Goal: Information Seeking & Learning: Find specific fact

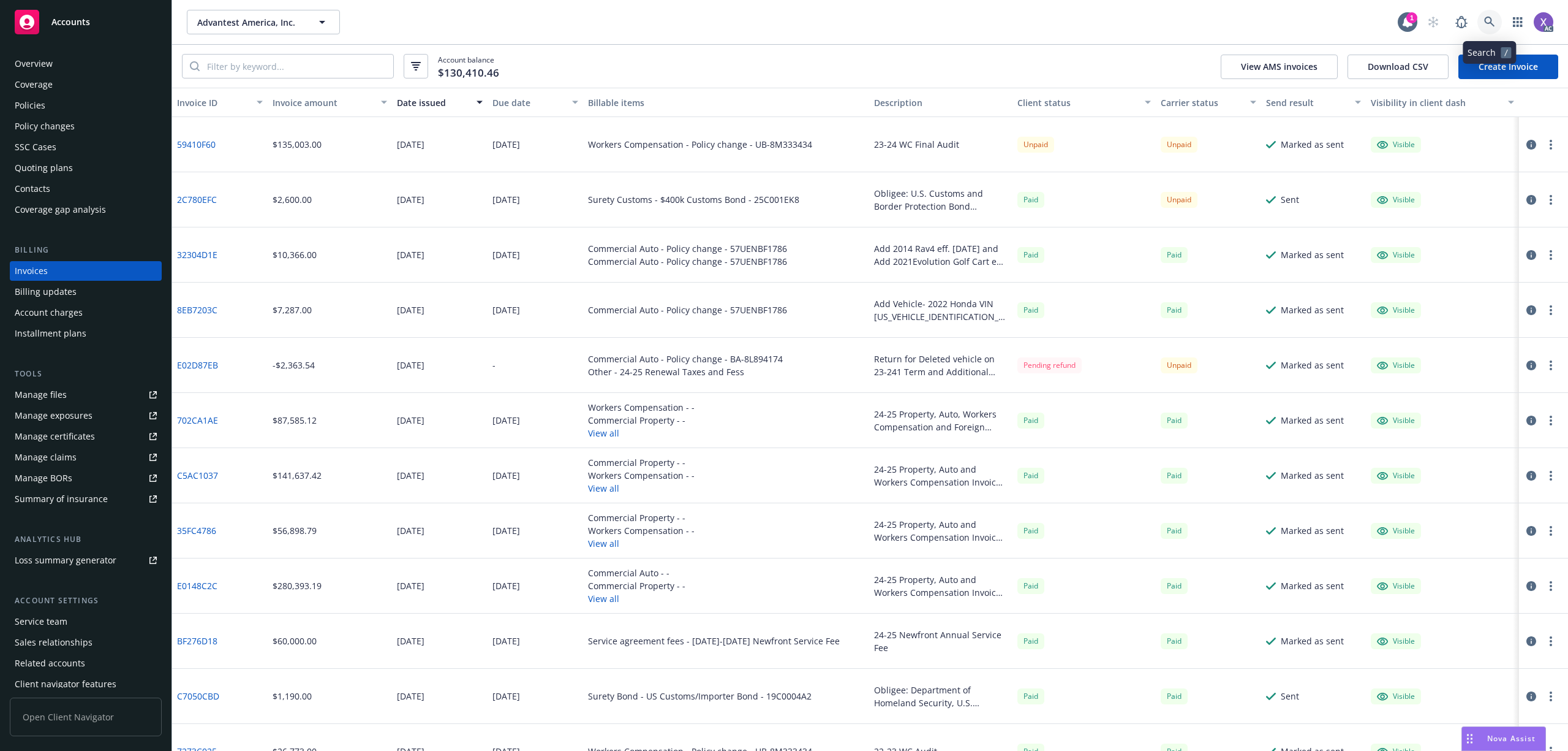
click at [1482, 18] on link at bounding box center [1489, 22] width 24 height 24
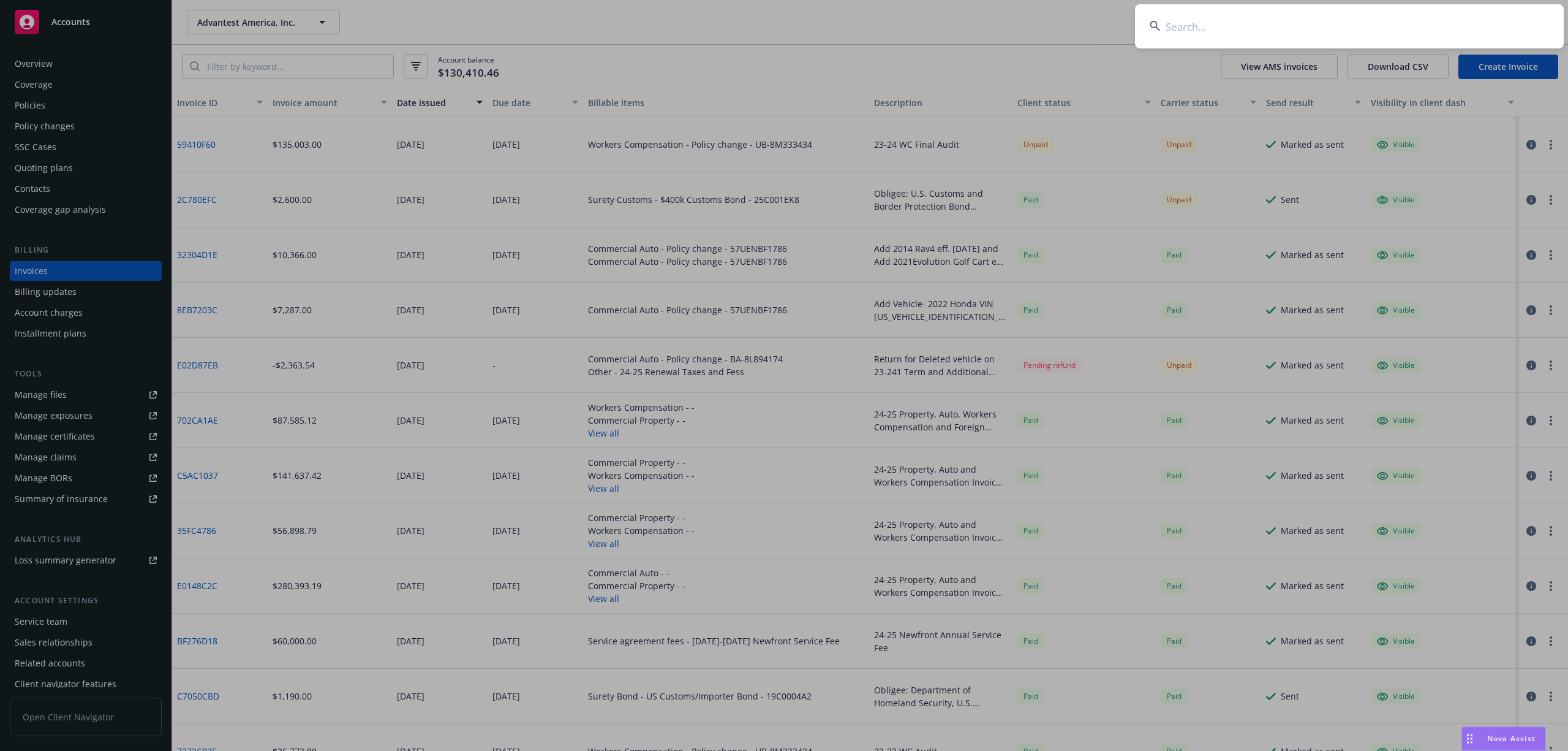
click at [1379, 27] on input at bounding box center [1349, 27] width 429 height 44
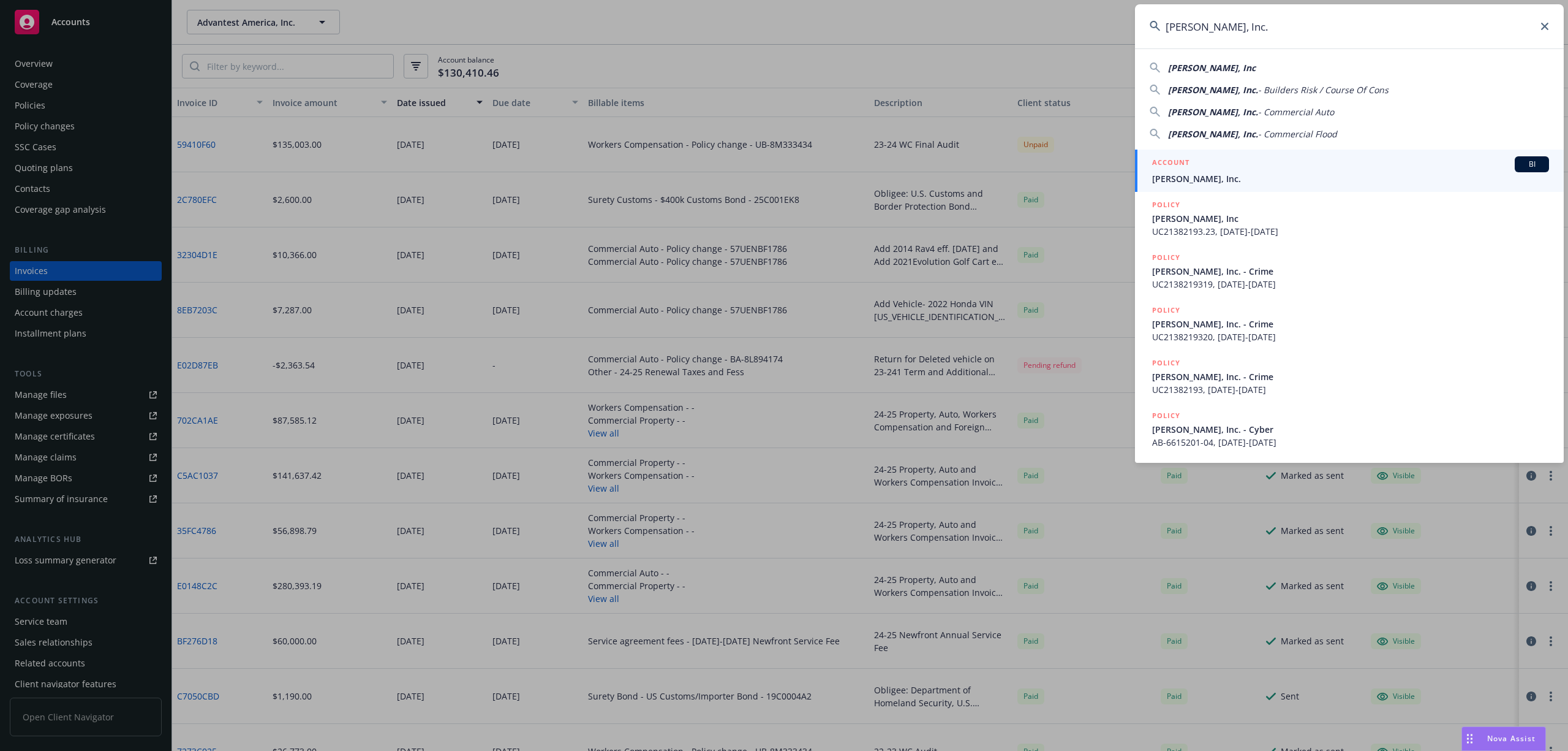
type input "JB Matteson, Inc."
drag, startPoint x: 1242, startPoint y: 169, endPoint x: 1231, endPoint y: 178, distance: 14.2
click at [1241, 169] on div "ACCOUNT BI" at bounding box center [1350, 164] width 397 height 16
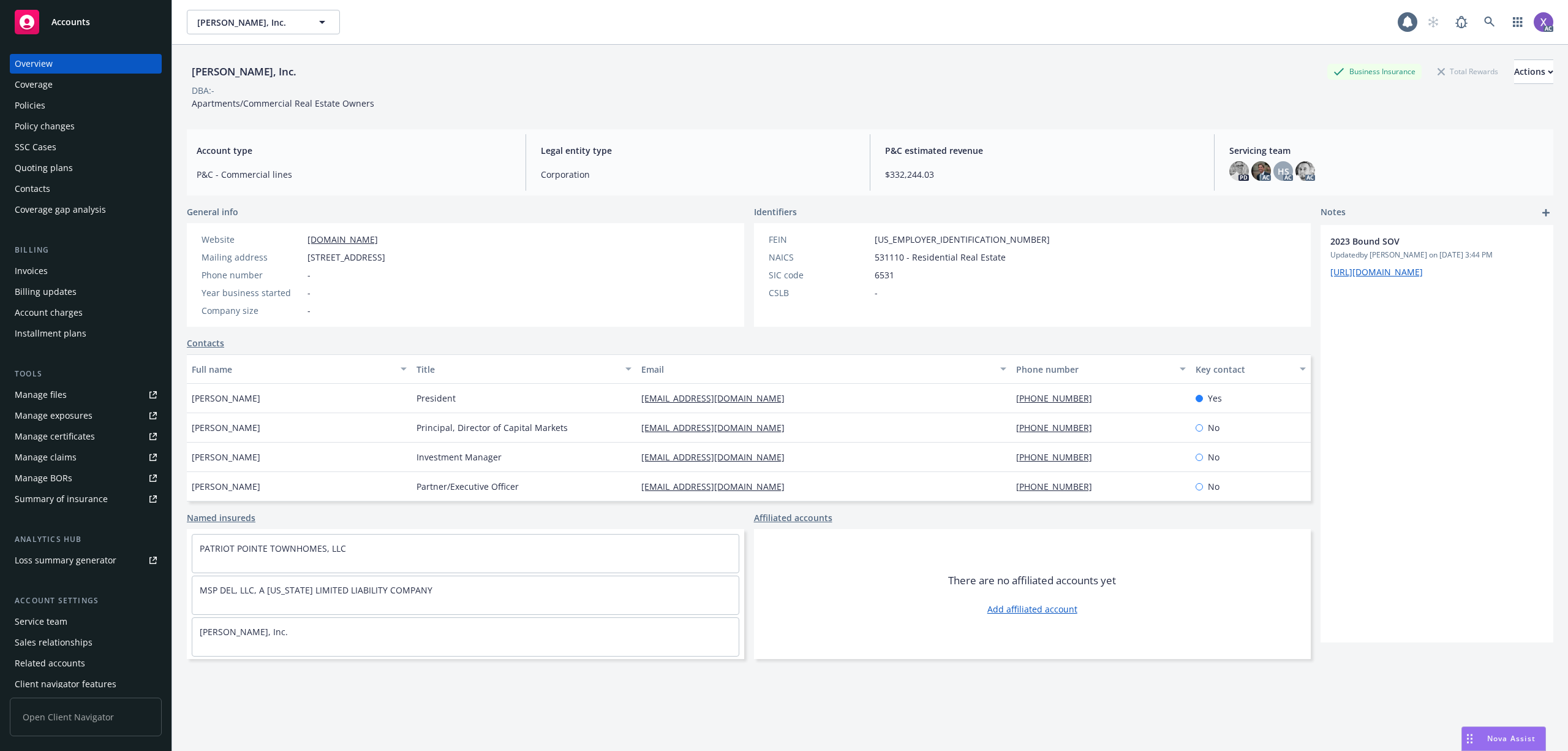
click at [44, 264] on div "Invoices" at bounding box center [31, 270] width 33 height 19
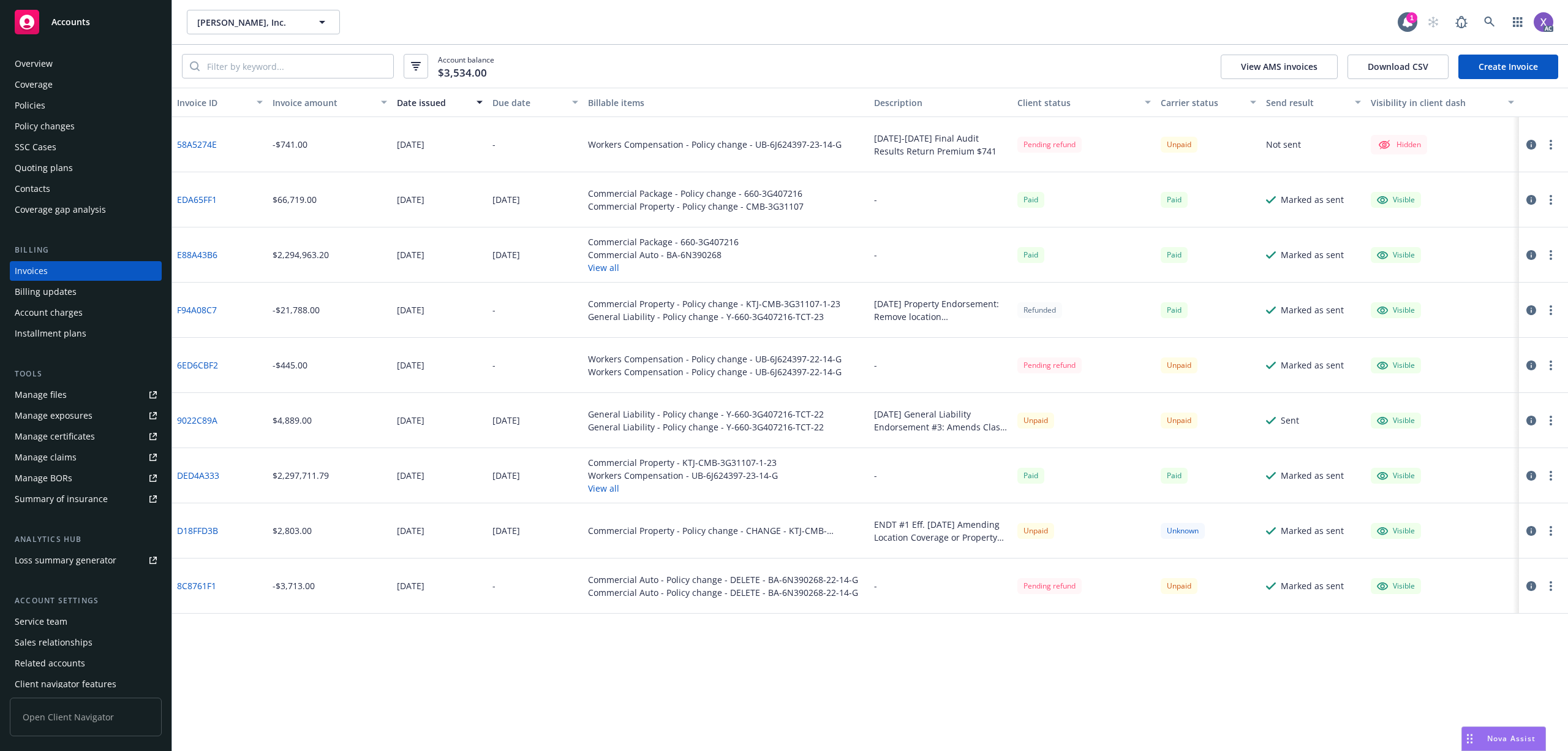
click at [1533, 143] on icon "button" at bounding box center [1531, 144] width 10 height 10
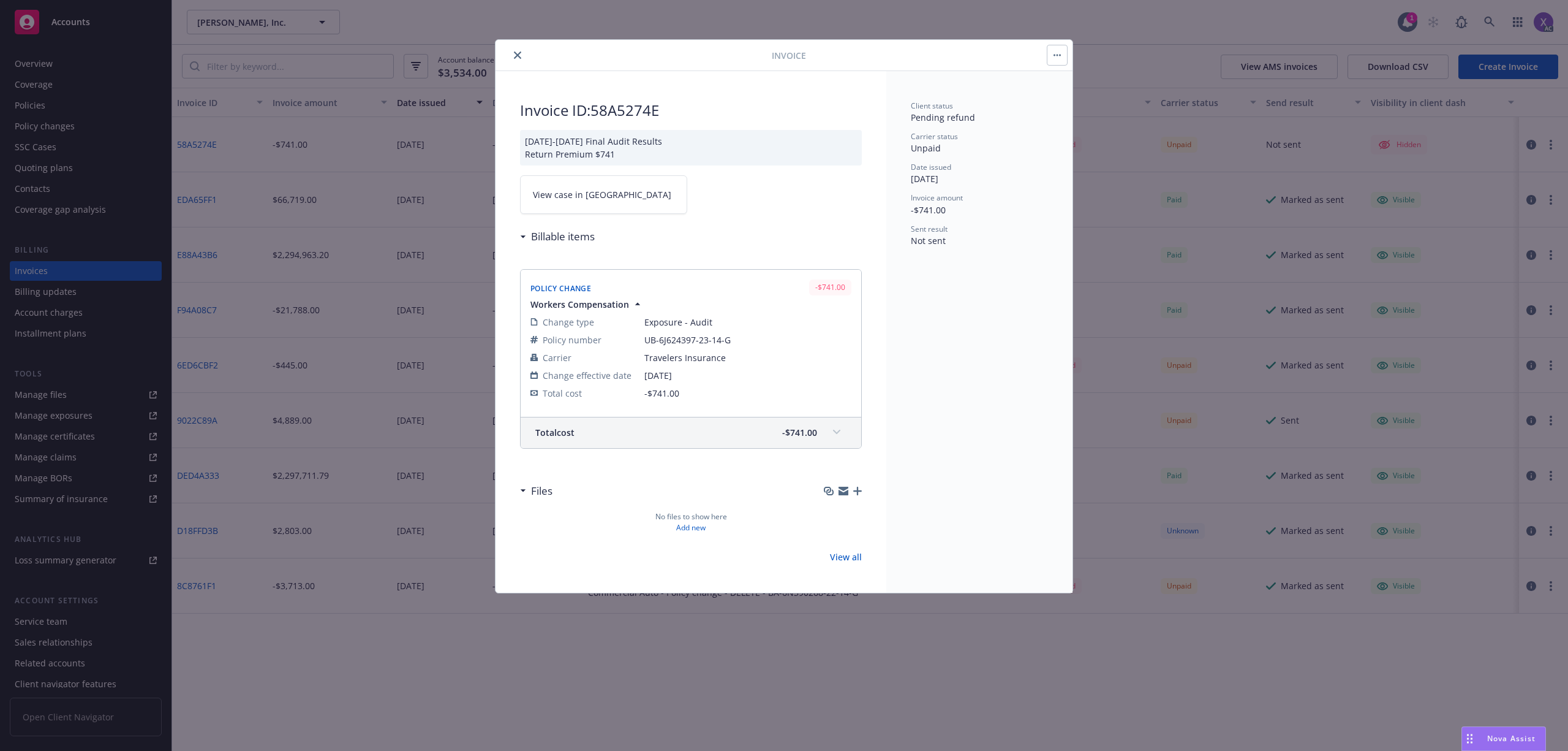
click at [617, 196] on link "View case in SSC" at bounding box center [604, 194] width 168 height 39
click at [516, 57] on icon "close" at bounding box center [517, 56] width 7 height 7
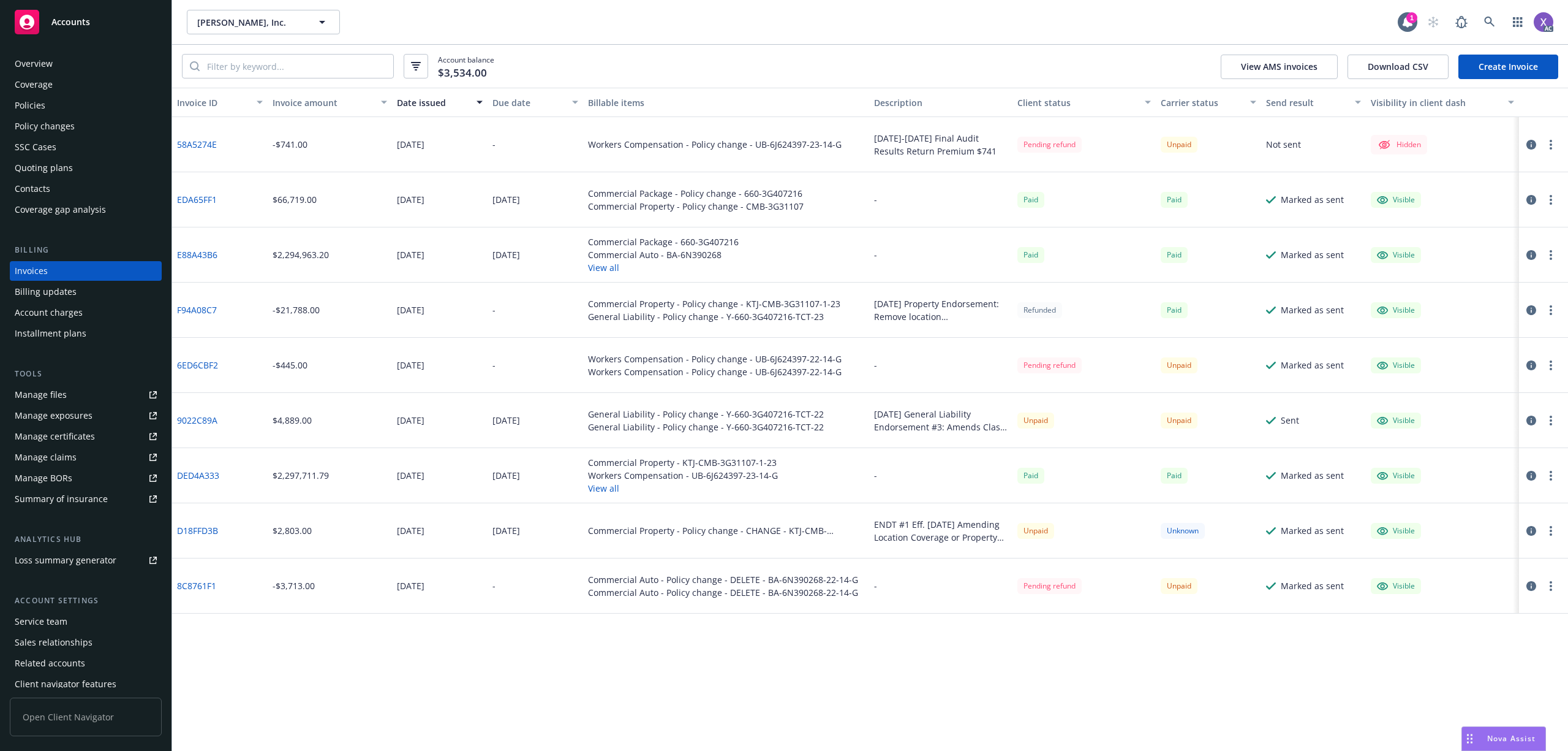
click at [46, 109] on div "Policies" at bounding box center [86, 105] width 143 height 19
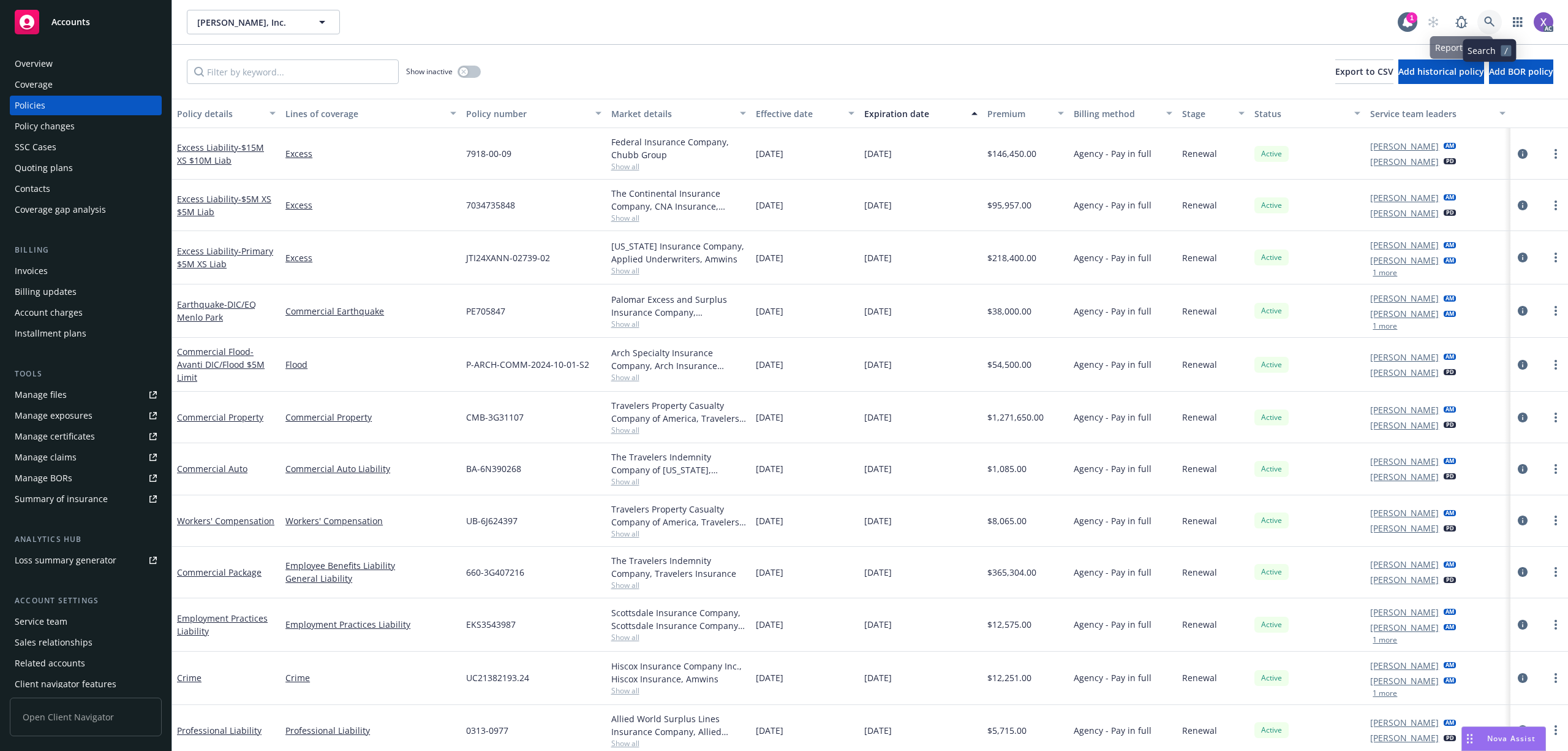
click at [1486, 19] on icon at bounding box center [1488, 21] width 10 height 10
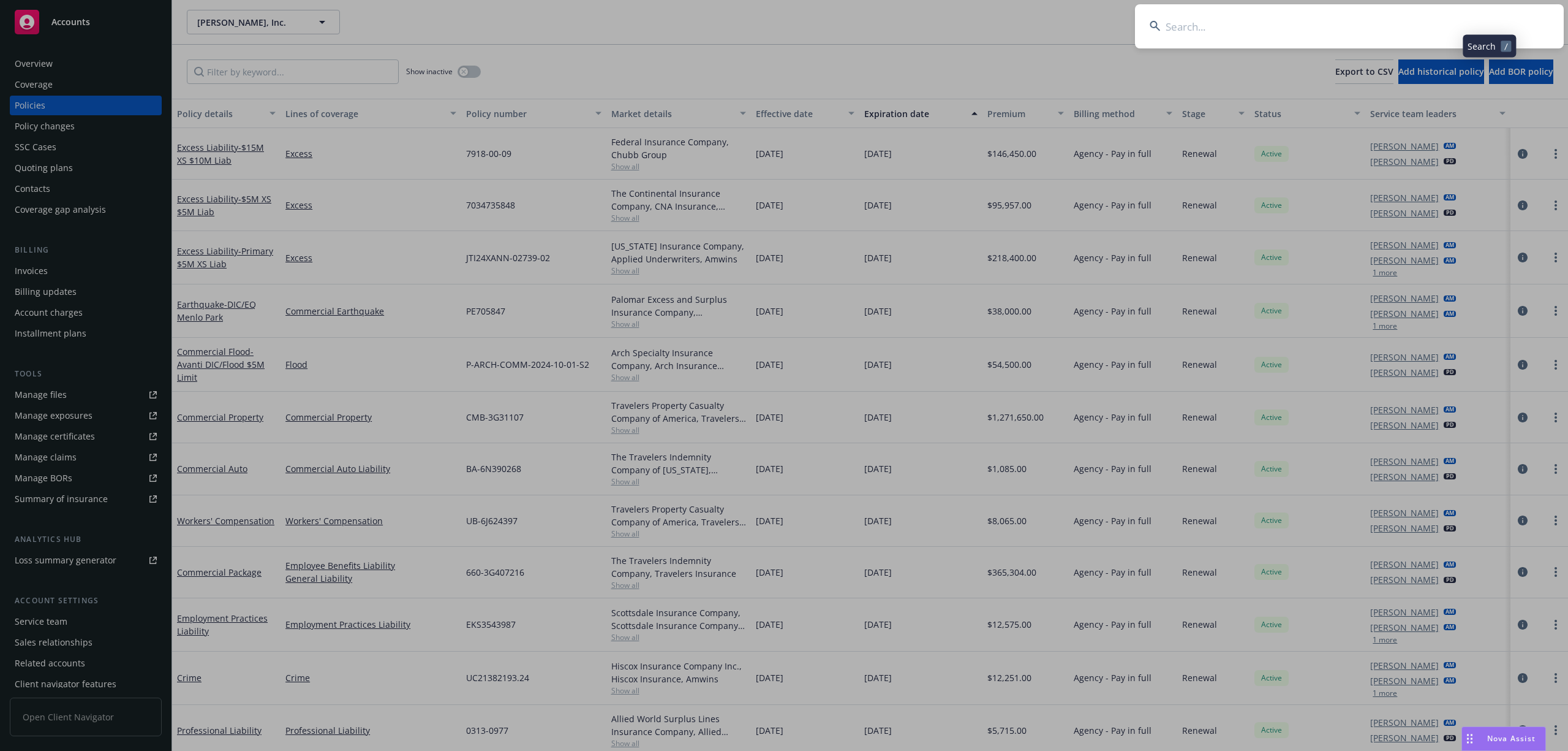
click at [1346, 30] on input at bounding box center [1349, 27] width 429 height 44
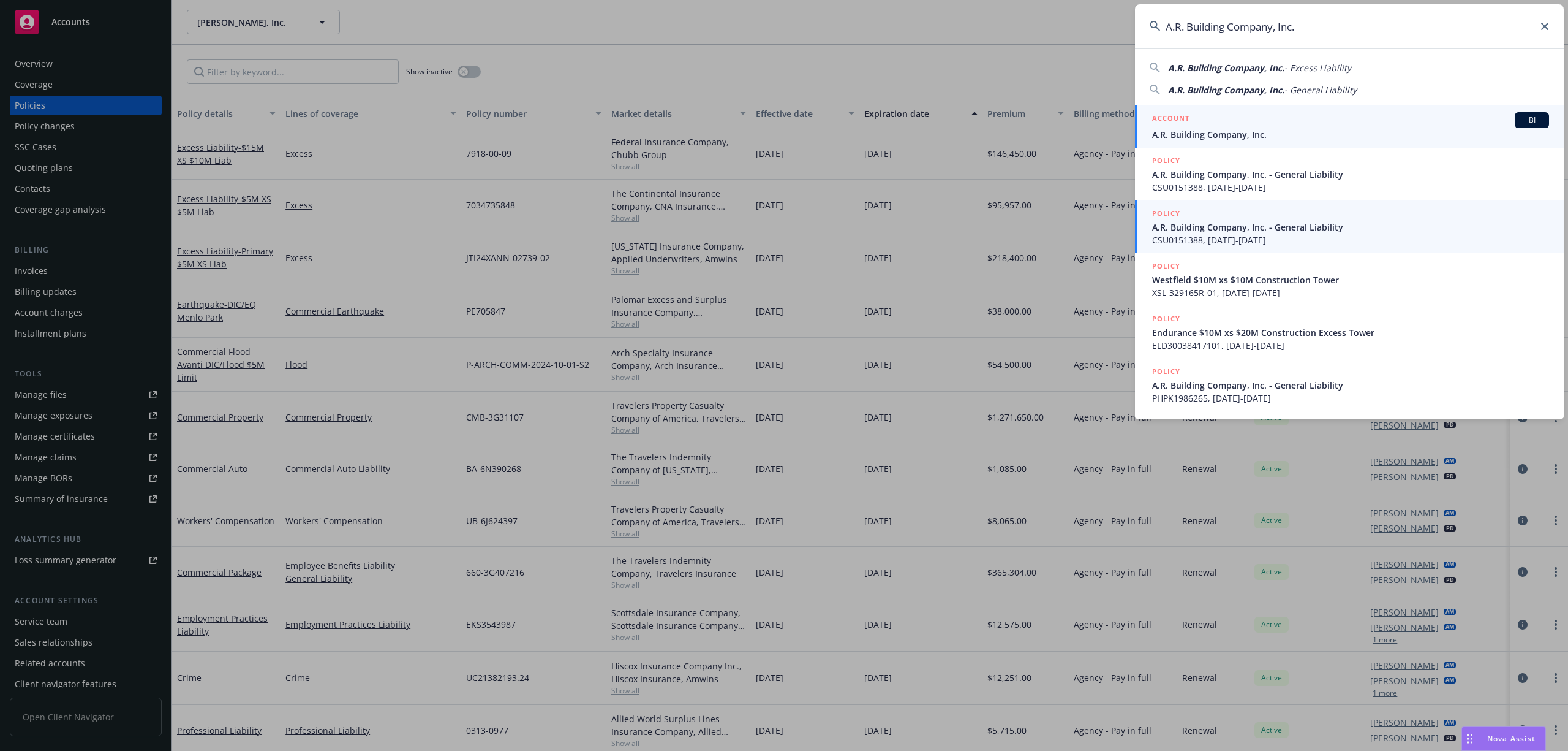
type input "A.R. Building Company, Inc."
click at [1245, 138] on span "A.R. Building Company, Inc." at bounding box center [1350, 134] width 397 height 13
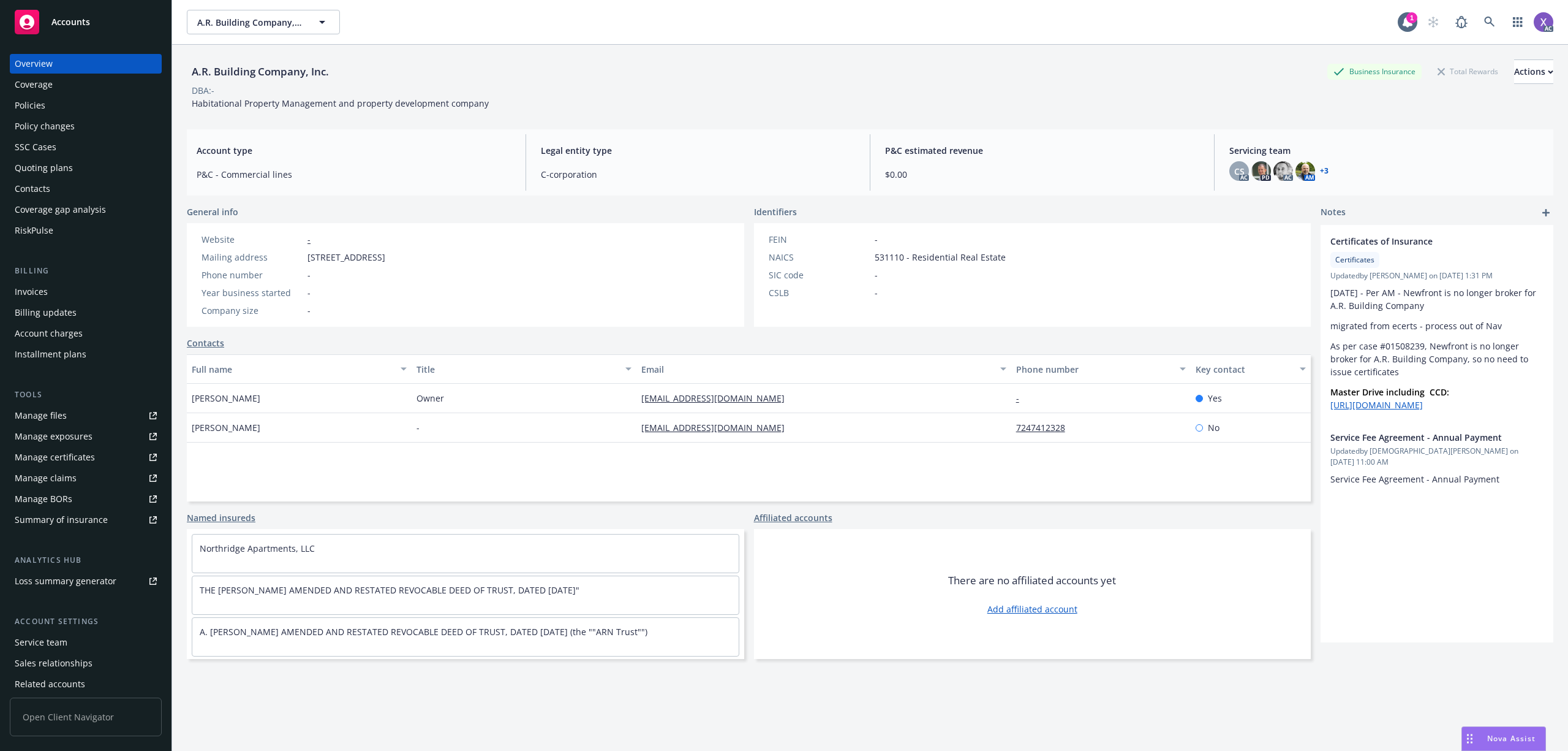
click at [37, 106] on div "Policies" at bounding box center [30, 105] width 31 height 19
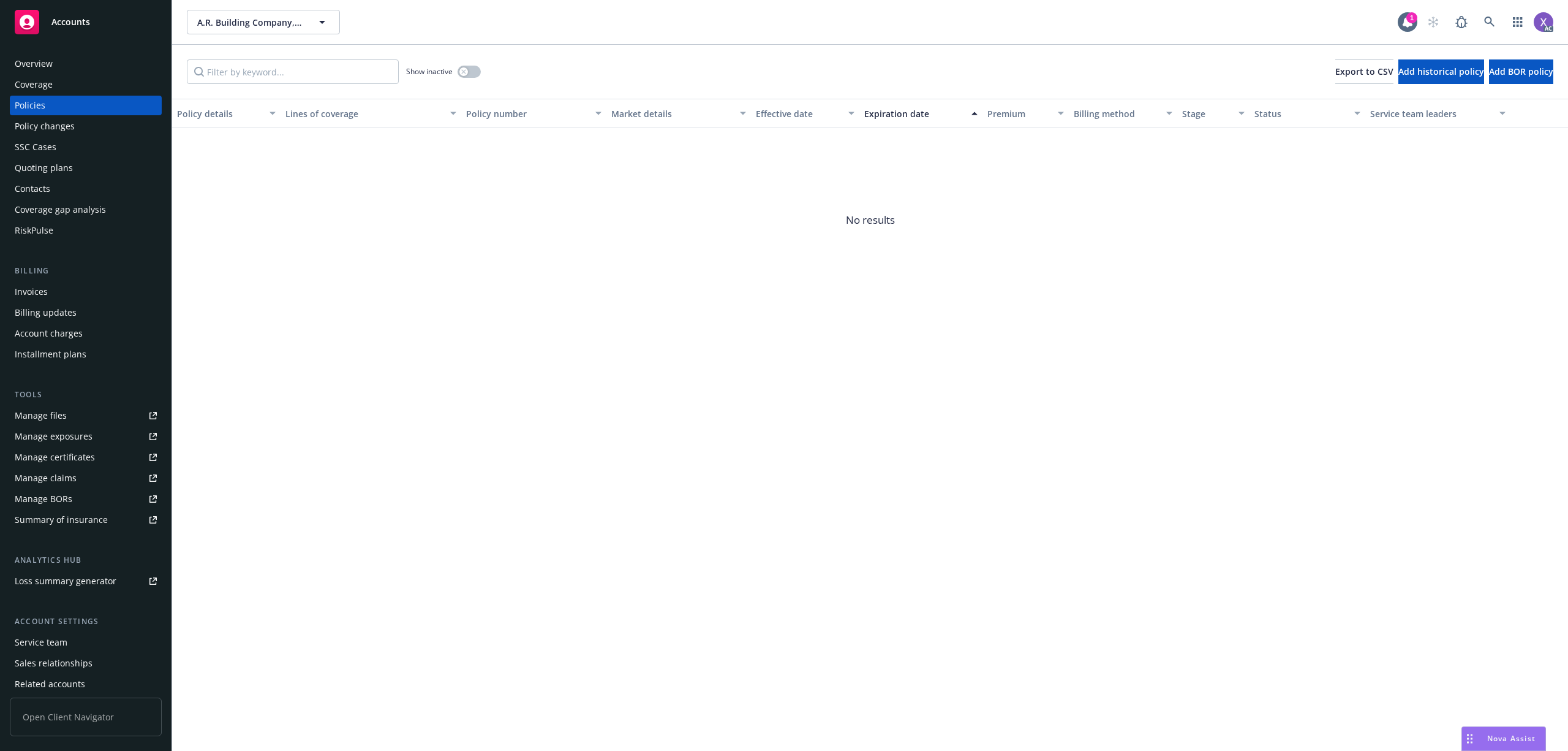
click at [54, 65] on div "Overview" at bounding box center [86, 63] width 143 height 19
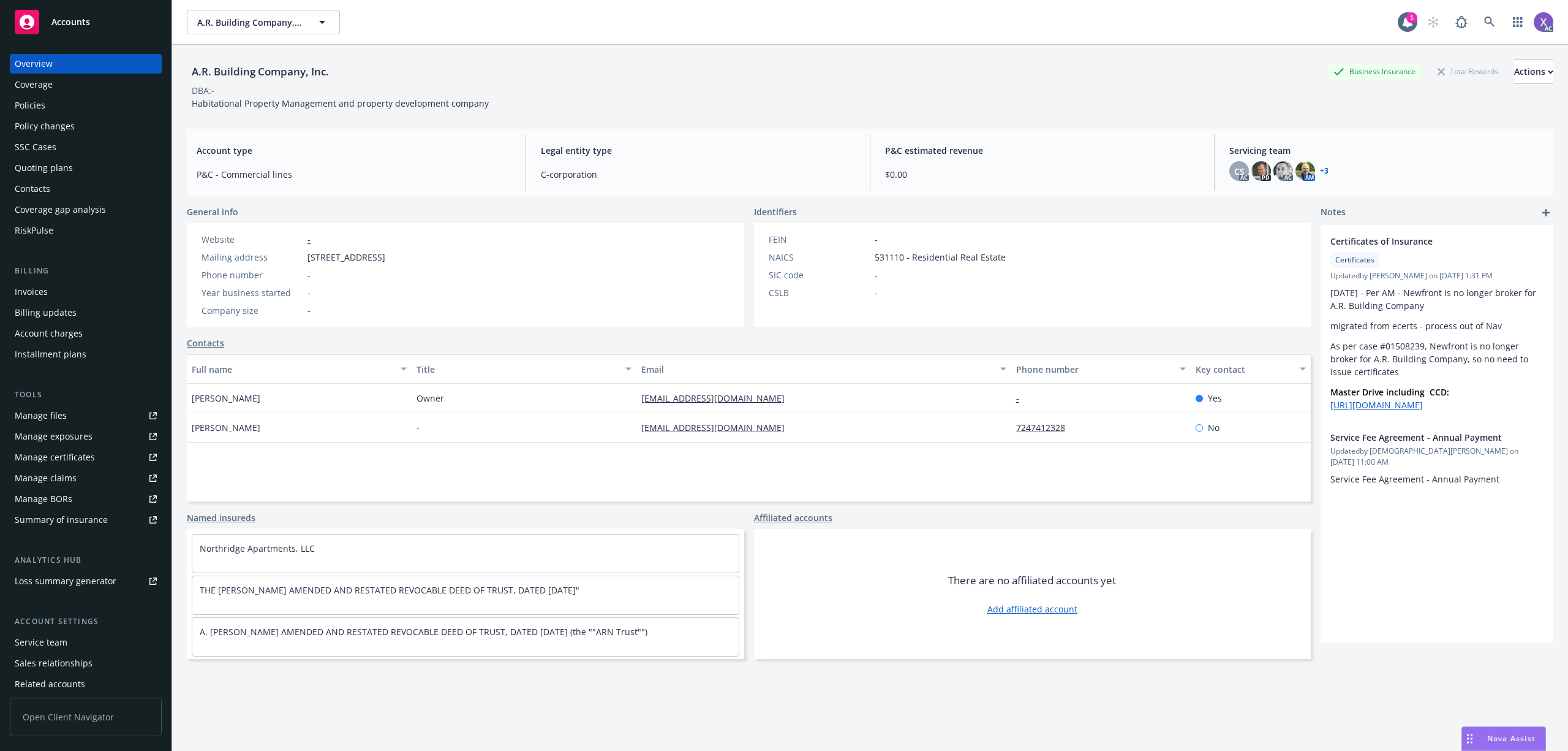
click at [44, 109] on div "Policies" at bounding box center [30, 105] width 31 height 19
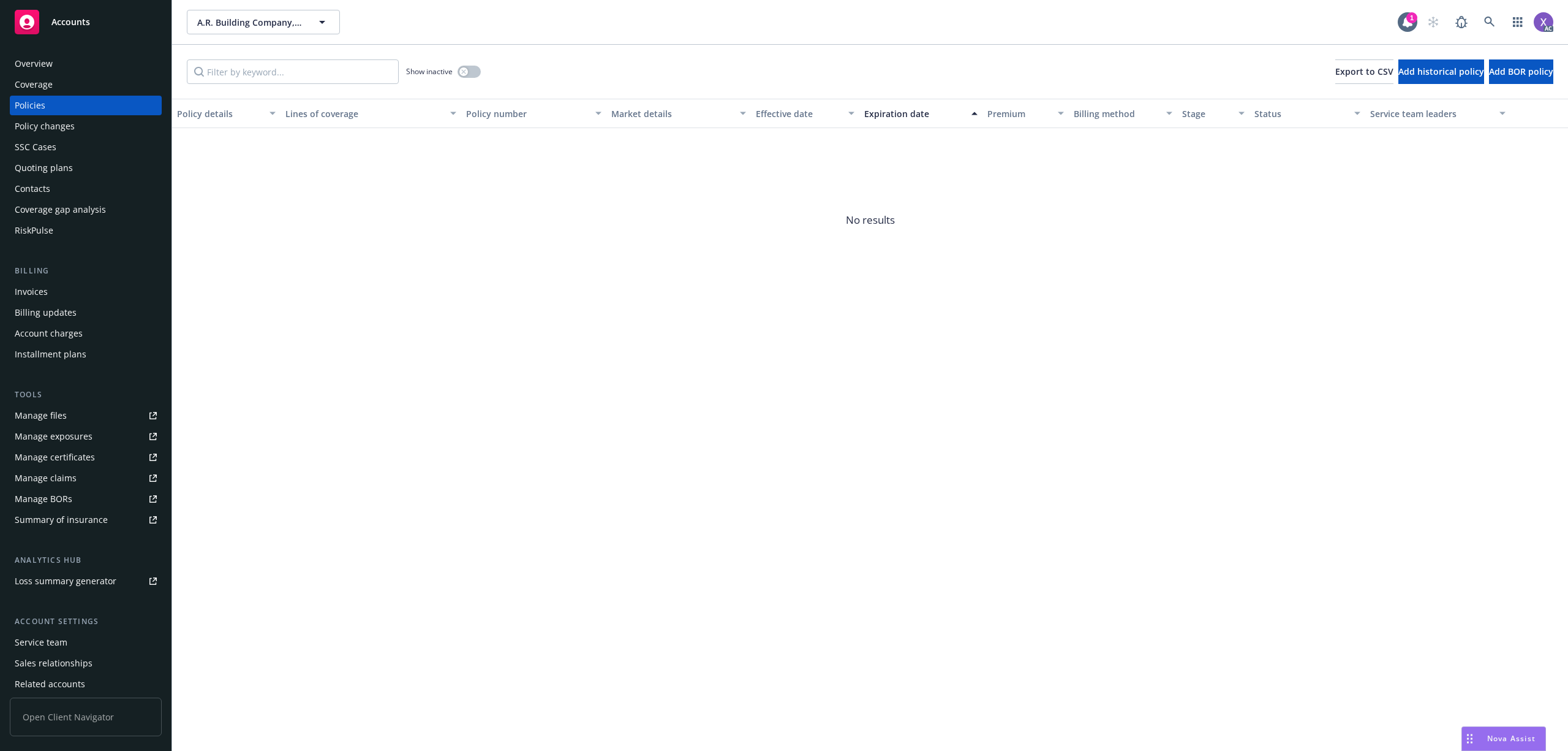
click at [43, 68] on div "Overview" at bounding box center [33, 63] width 38 height 19
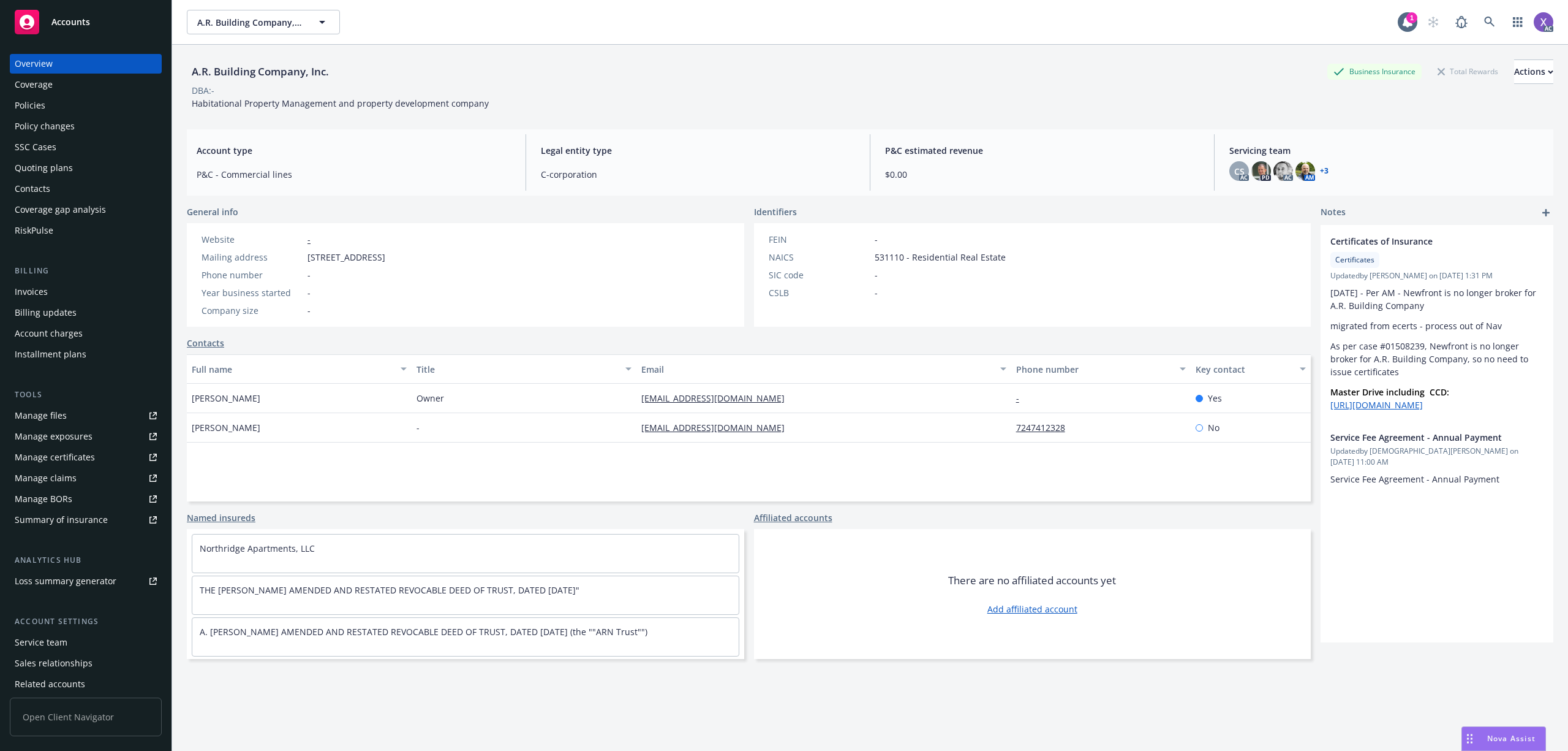
drag, startPoint x: 1213, startPoint y: 47, endPoint x: 1083, endPoint y: 98, distance: 139.6
click at [1213, 47] on div "A.R. Building Company, Inc. Business Insurance Total Rewards Actions DBA: - Hab…" at bounding box center [870, 81] width 1366 height 75
click at [57, 104] on div "Policies" at bounding box center [86, 105] width 143 height 19
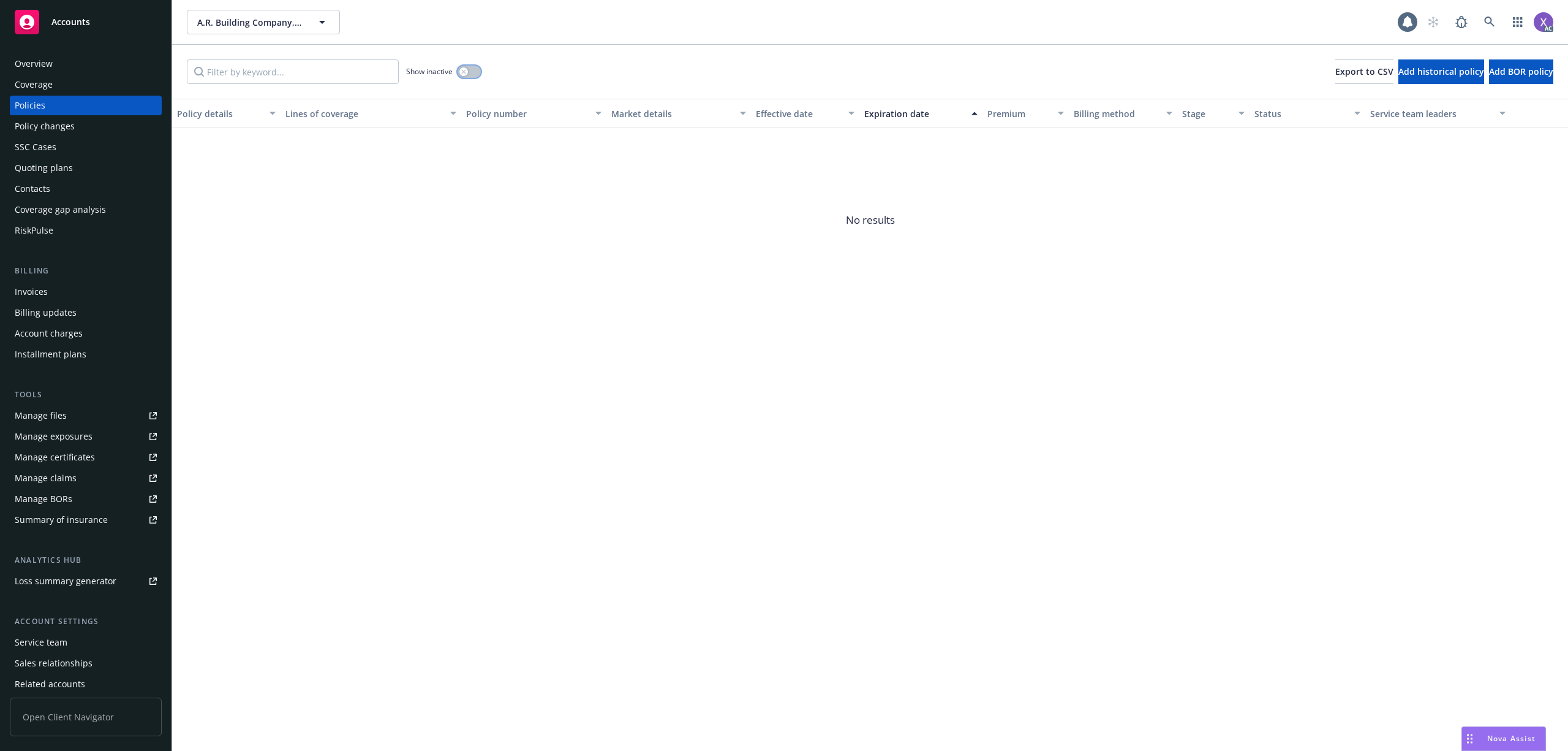
click at [476, 74] on button "button" at bounding box center [468, 71] width 23 height 12
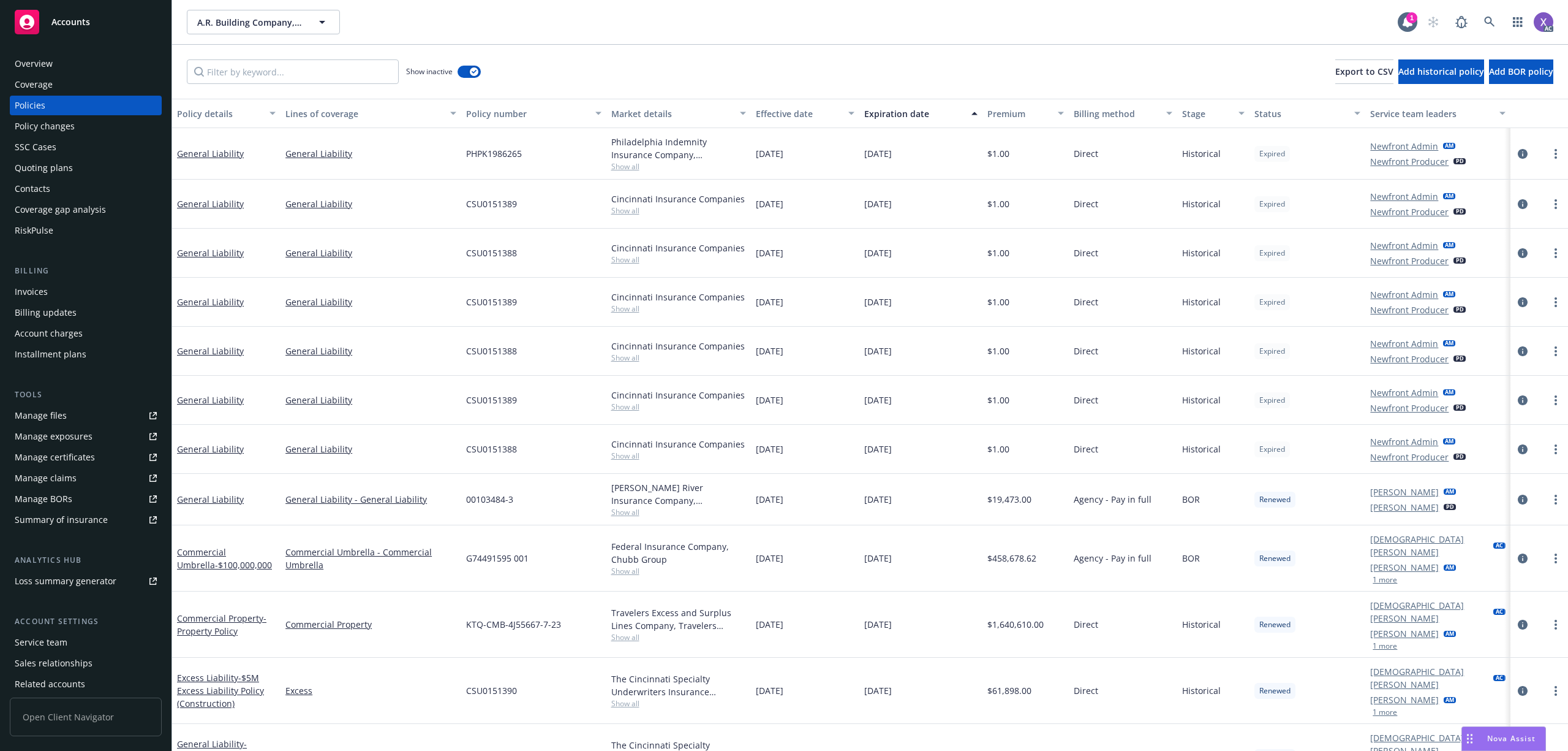
click at [44, 60] on div "Overview" at bounding box center [33, 63] width 38 height 19
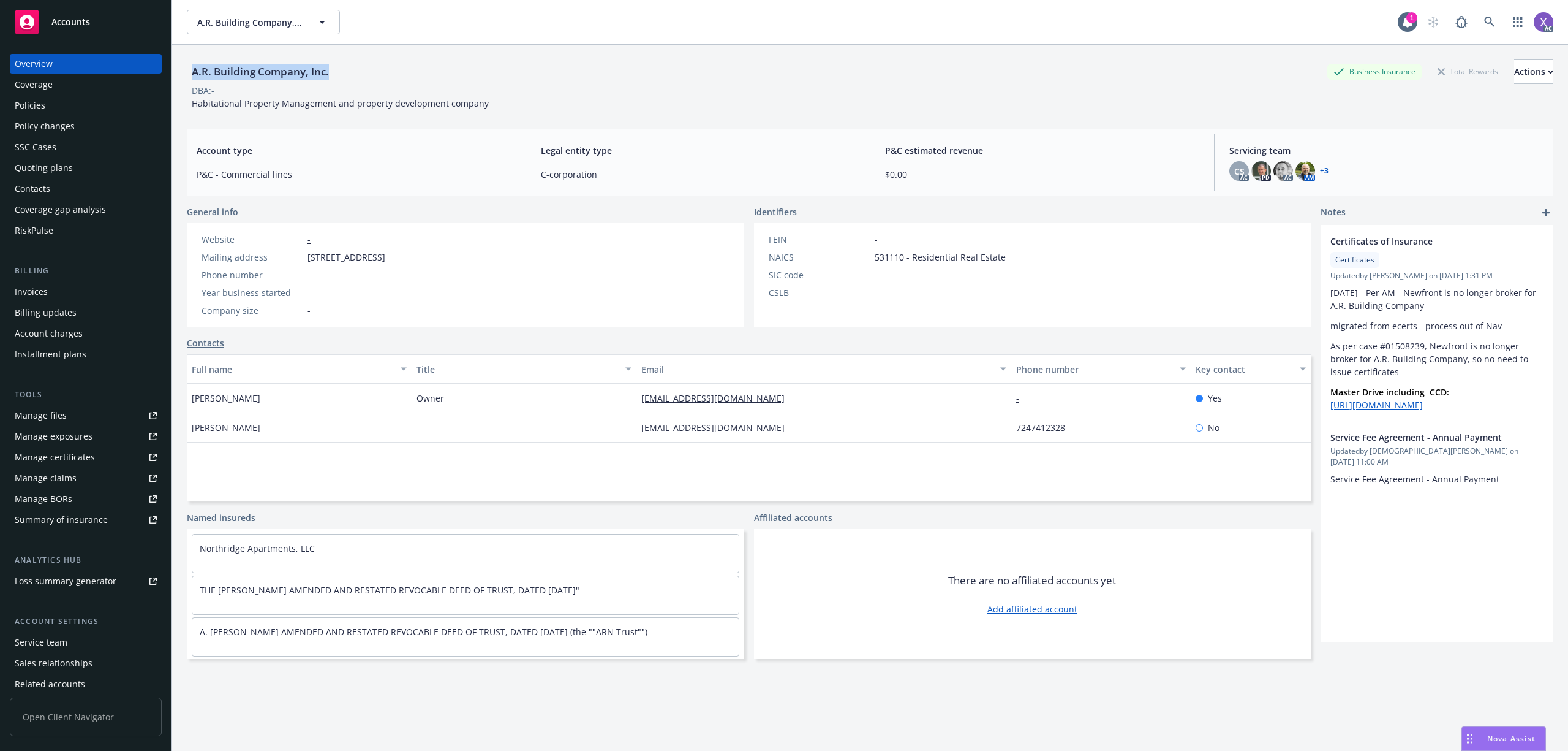
drag, startPoint x: 186, startPoint y: 75, endPoint x: 330, endPoint y: 81, distance: 144.1
click at [330, 81] on div "A.R. Building Company, Inc. Business Insurance Total Rewards Actions DBA: - Hab…" at bounding box center [870, 419] width 1396 height 751
copy div "A.R. Building Company, Inc."
drag, startPoint x: 300, startPoint y: 251, endPoint x: 440, endPoint y: 262, distance: 140.4
click at [390, 262] on div "Mailing address 310 Seven Fields Blvd., Suite 350, Seven Fields, PA, 16046" at bounding box center [292, 257] width 193 height 13
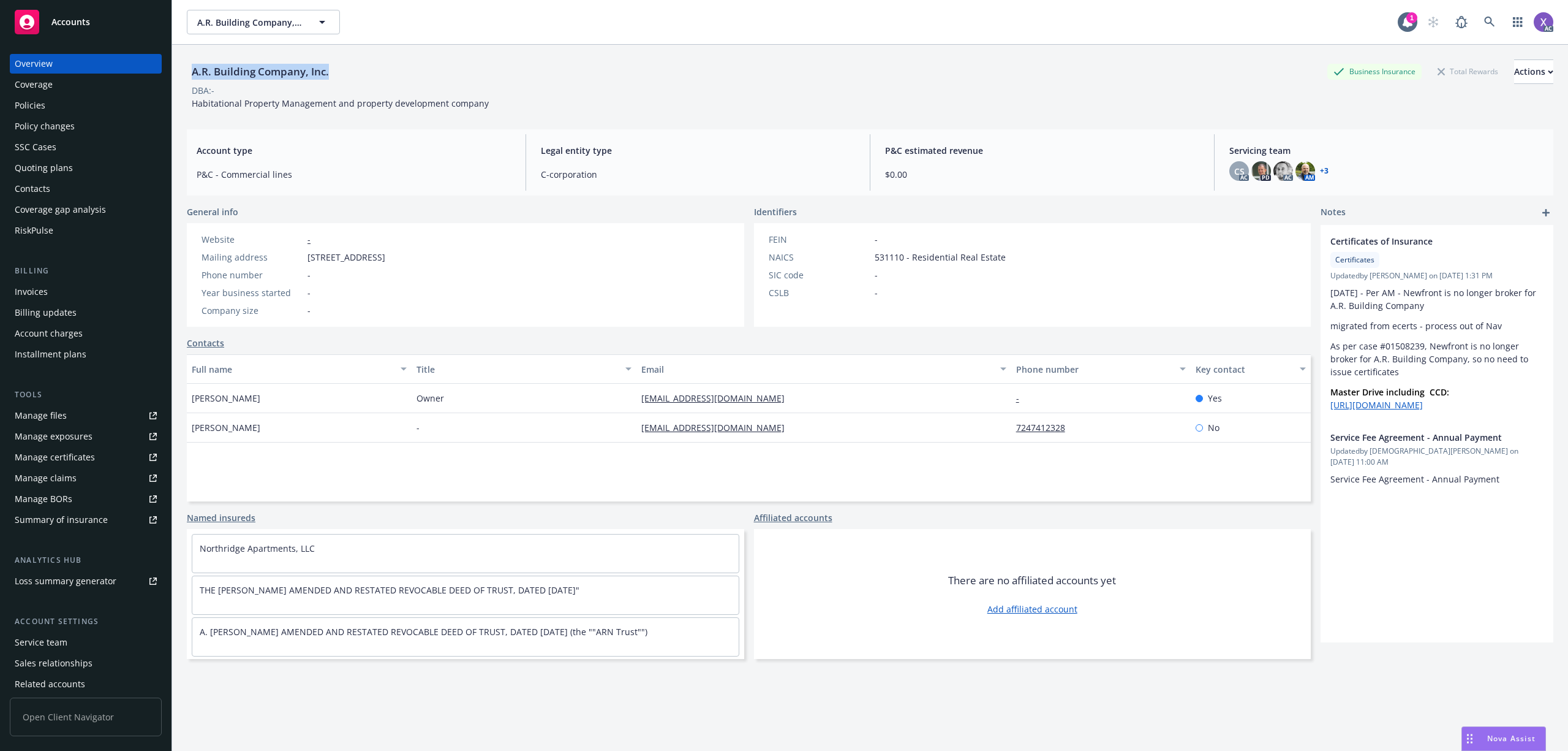
copy div "310 Seven Fields Blvd., Suite 350,"
click at [390, 285] on div "Website - Mailing address 310 Seven Fields Blvd., Suite 350, Seven Fields, PA, …" at bounding box center [292, 274] width 193 height 84
drag, startPoint x: 508, startPoint y: 251, endPoint x: 537, endPoint y: 255, distance: 29.3
click at [390, 255] on div "Mailing address 310 Seven Fields Blvd., Suite 350, Seven Fields, PA, 16046" at bounding box center [292, 257] width 193 height 13
copy span "16046"
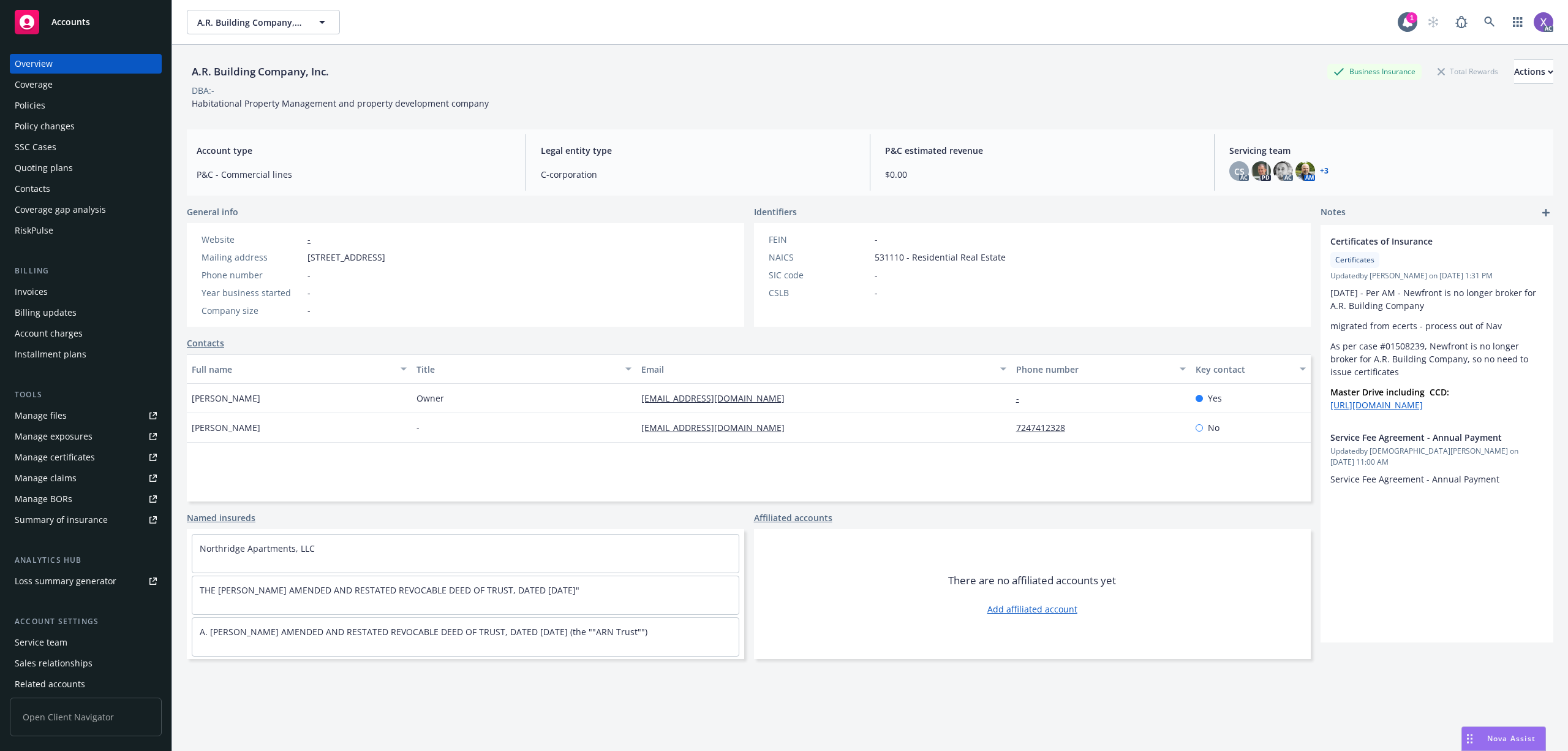
click at [390, 266] on div "Website - Mailing address 310 Seven Fields Blvd., Suite 350, Seven Fields, PA, …" at bounding box center [292, 274] width 193 height 84
drag, startPoint x: 440, startPoint y: 260, endPoint x: 489, endPoint y: 260, distance: 49.0
click at [385, 260] on span "310 Seven Fields Blvd., Suite 350, Seven Fields, PA, 16046" at bounding box center [346, 257] width 78 height 13
copy span "Seven Fields"
click at [982, 23] on div "A.R. Building Company, Inc. A.R. Building Company, Inc." at bounding box center [792, 22] width 1211 height 24
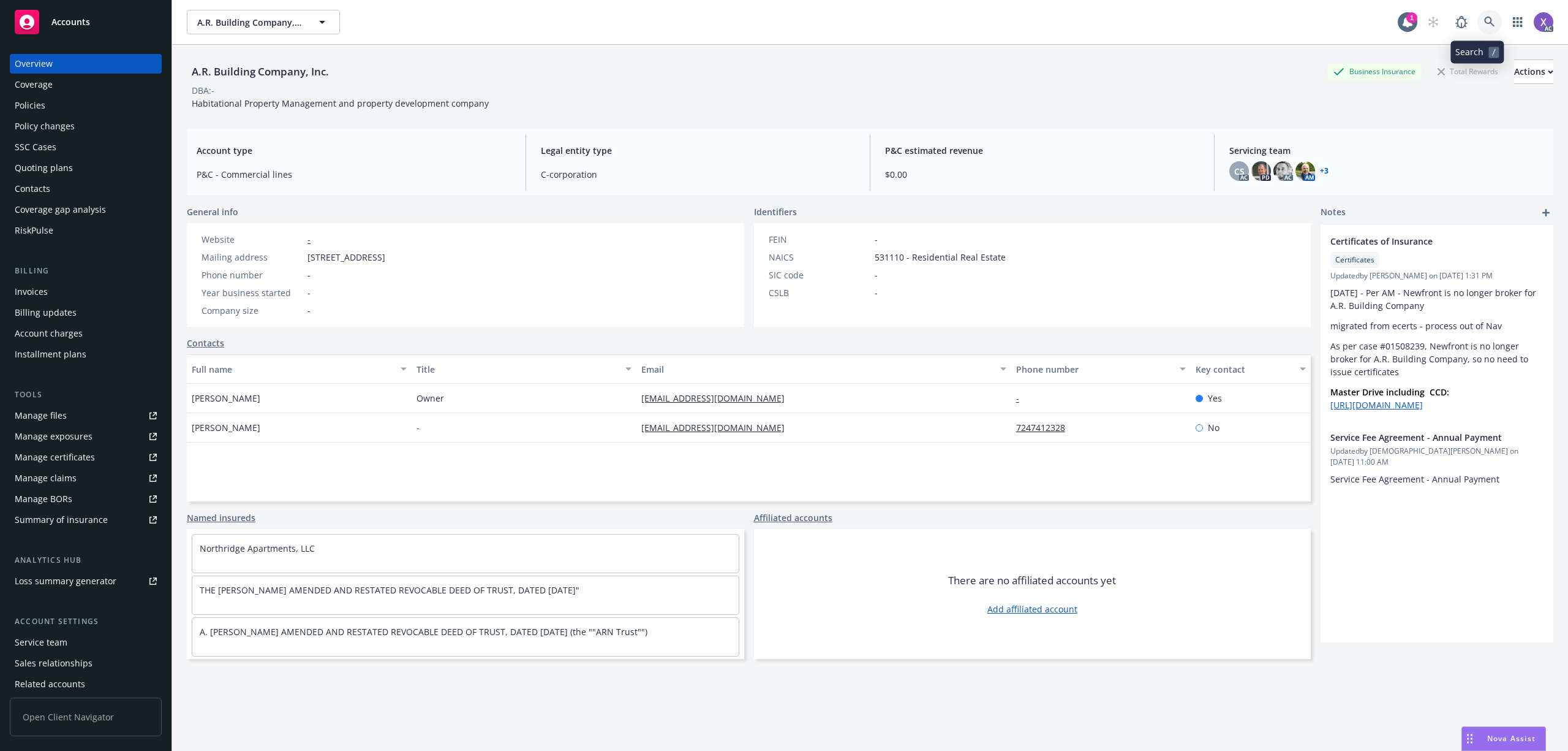
click at [1484, 25] on icon at bounding box center [1489, 22] width 11 height 11
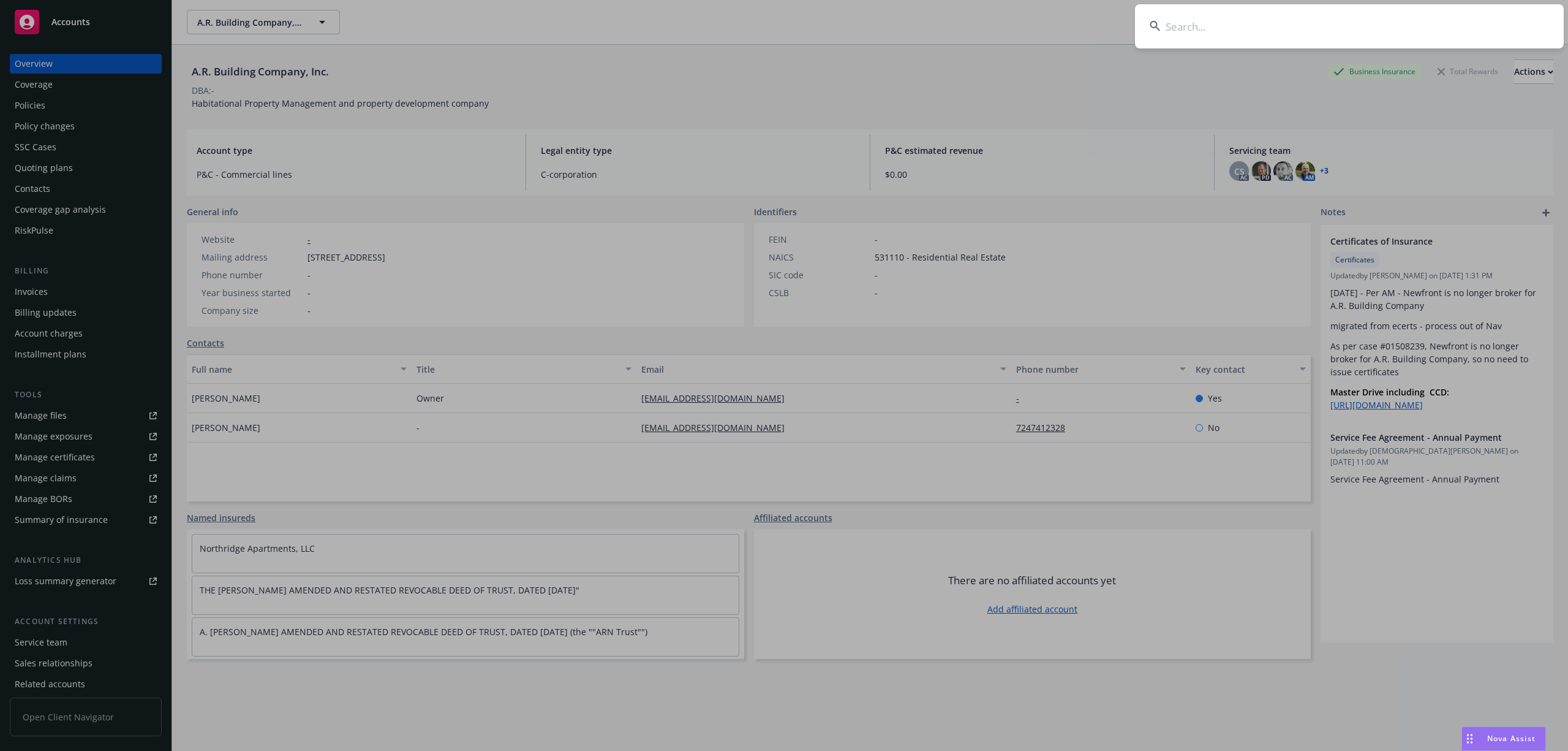
click at [1285, 35] on input at bounding box center [1349, 27] width 429 height 44
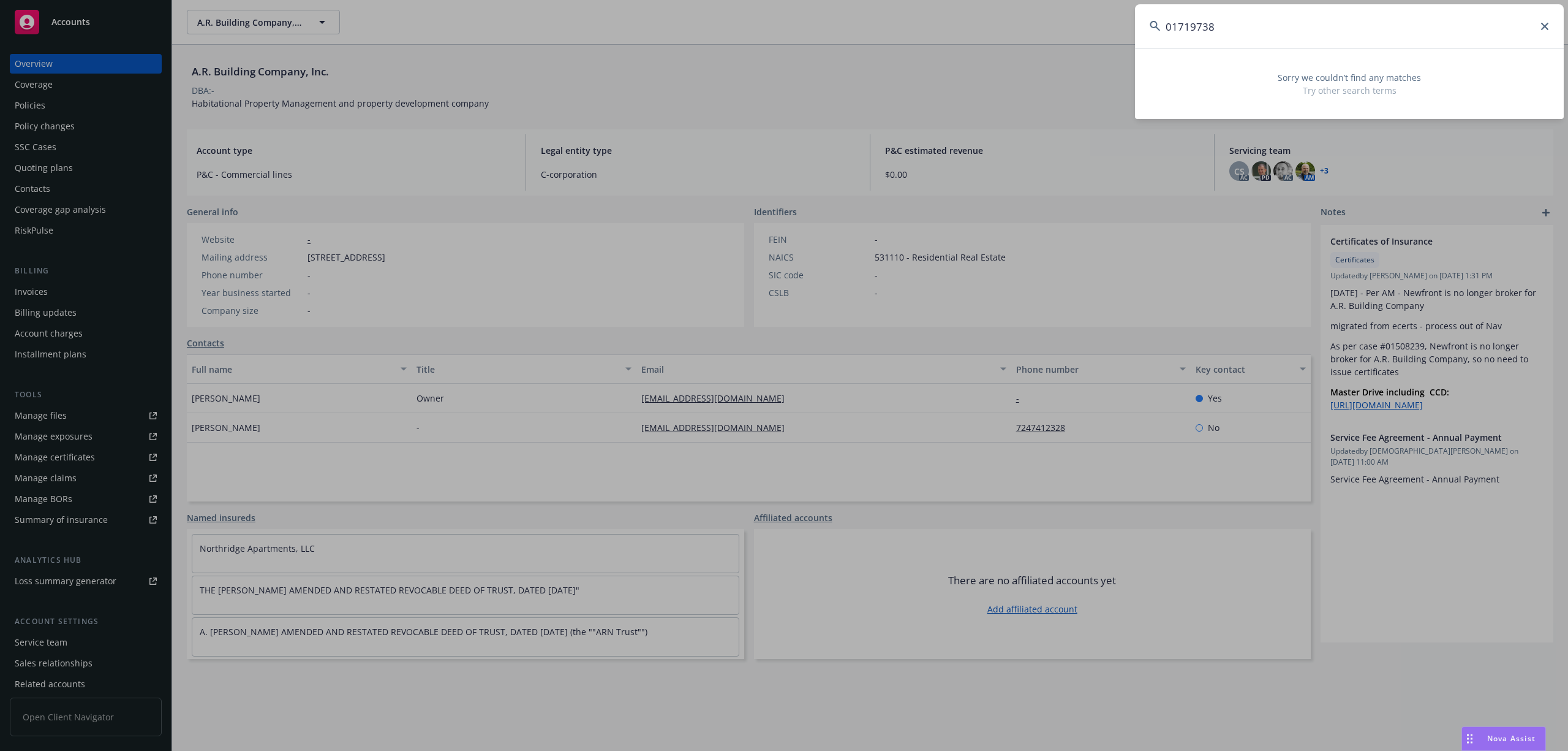
paste input "Brasa Capit"
type input "Brasa Capit"
drag, startPoint x: 1236, startPoint y: 20, endPoint x: 1126, endPoint y: 23, distance: 110.0
click at [1126, 23] on div "Brasa Capit Sorry we couldn’t find any matches Try other search terms" at bounding box center [784, 375] width 1568 height 751
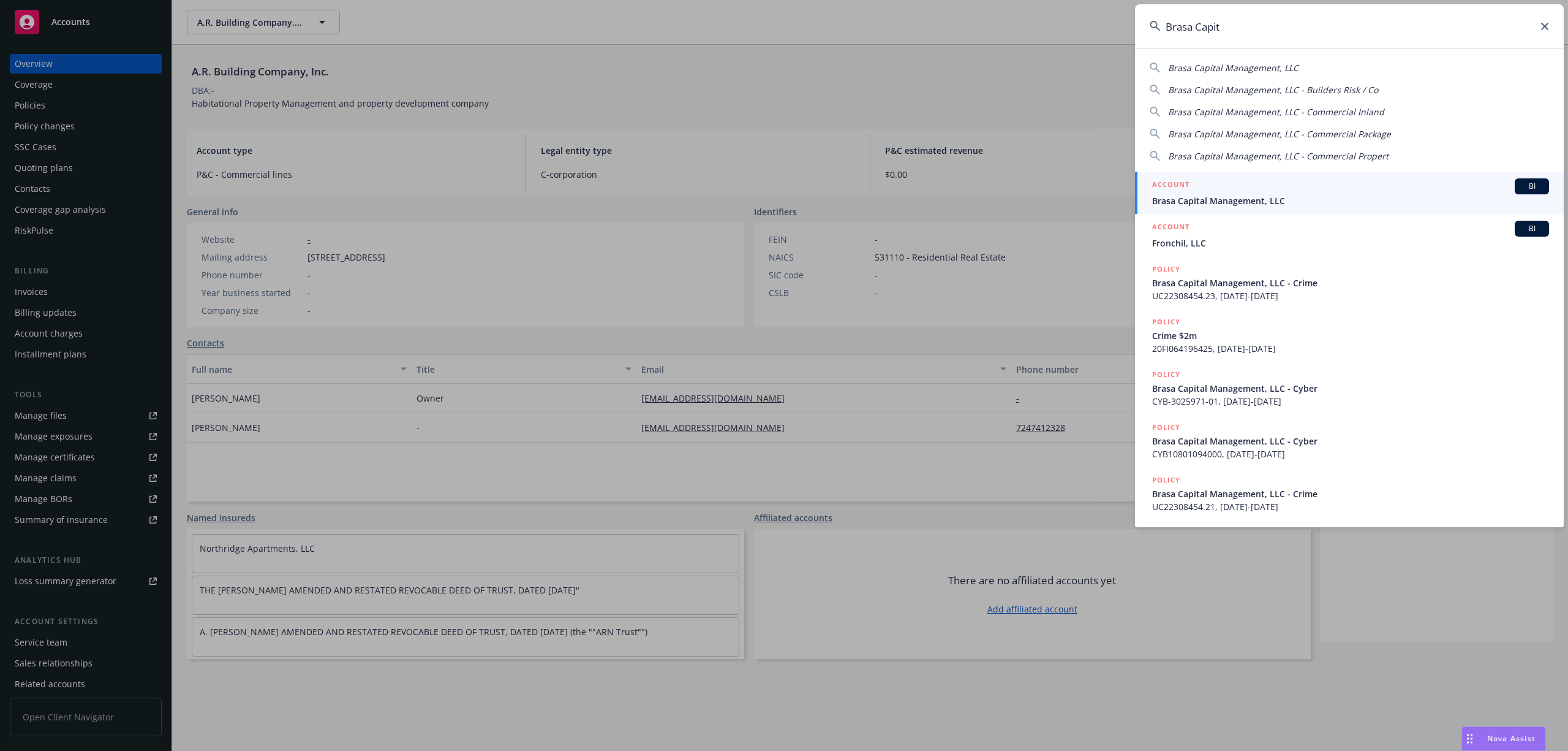
click at [1201, 191] on div "ACCOUNT BI" at bounding box center [1350, 186] width 397 height 16
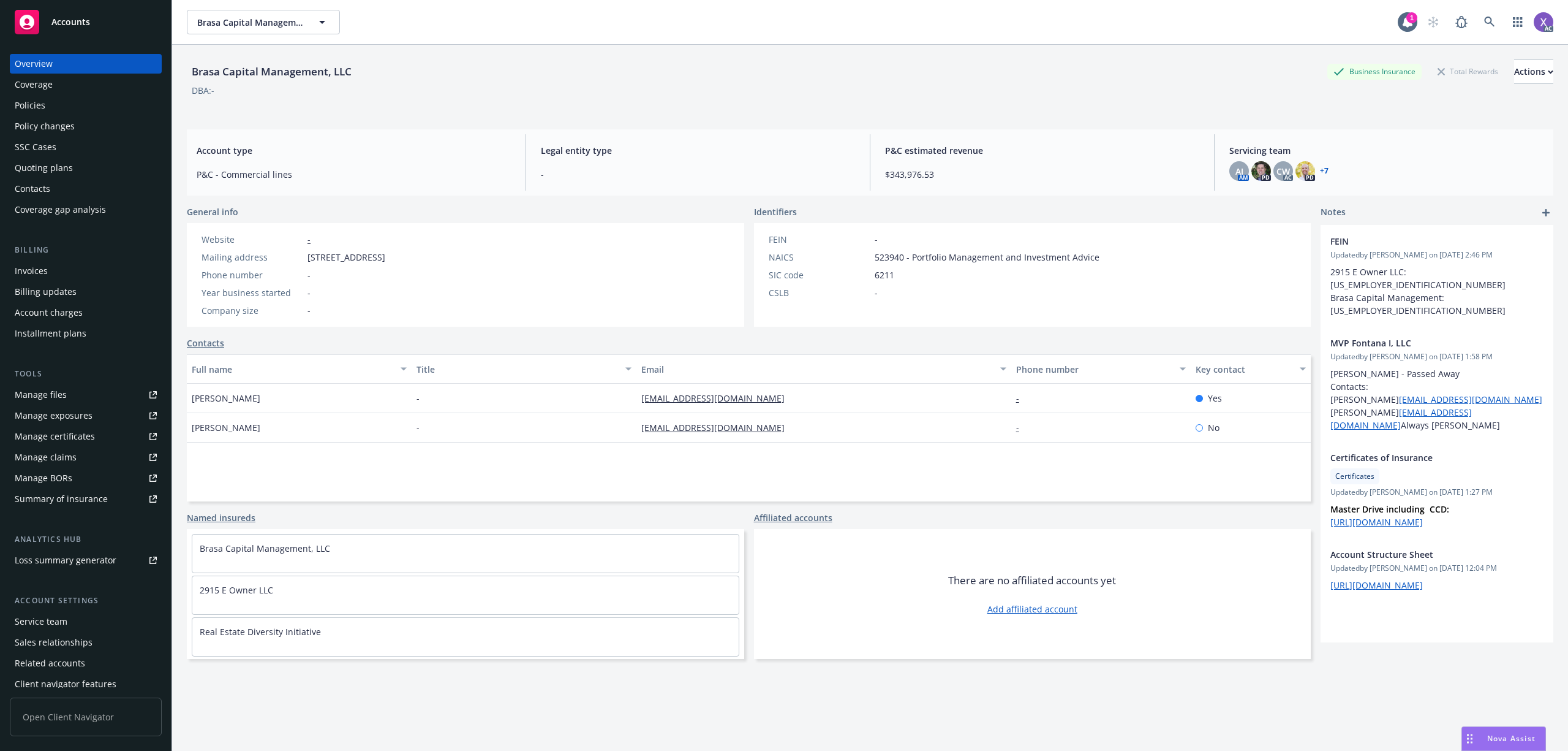
click at [31, 270] on div "Invoices" at bounding box center [31, 270] width 33 height 19
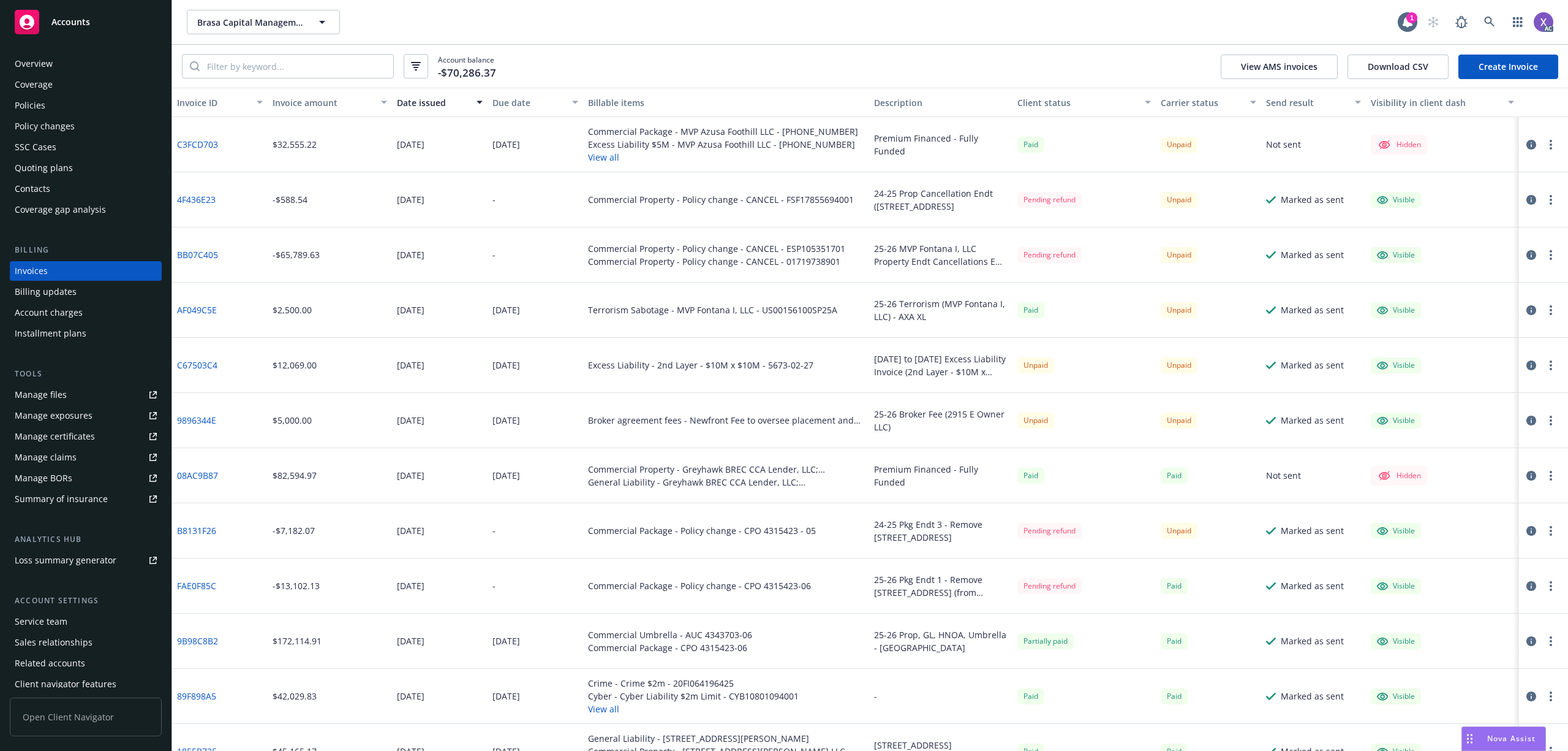
click at [199, 253] on link "BB07C405" at bounding box center [197, 255] width 41 height 13
click at [1487, 22] on icon at bounding box center [1489, 22] width 11 height 11
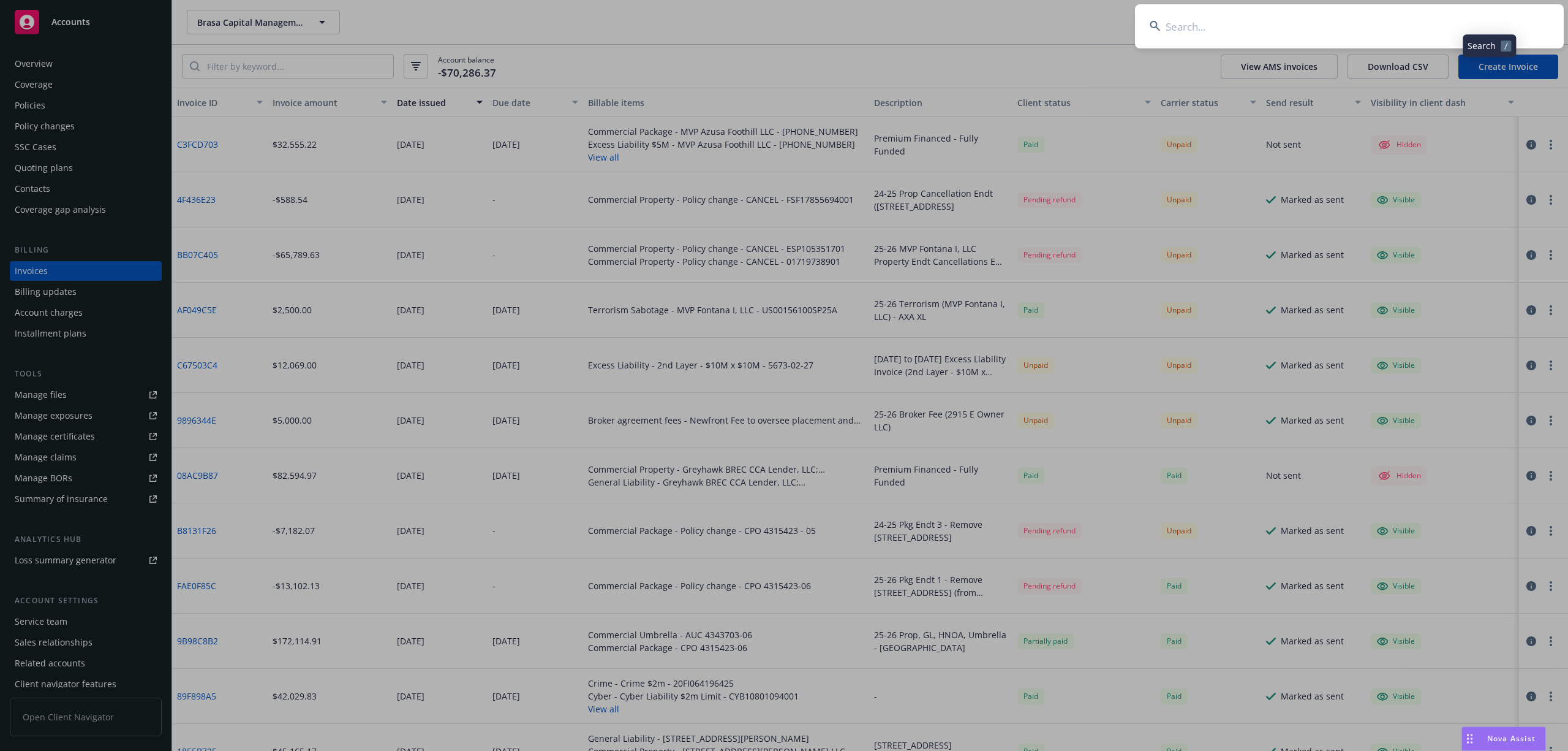
click at [1383, 28] on input at bounding box center [1349, 27] width 429 height 44
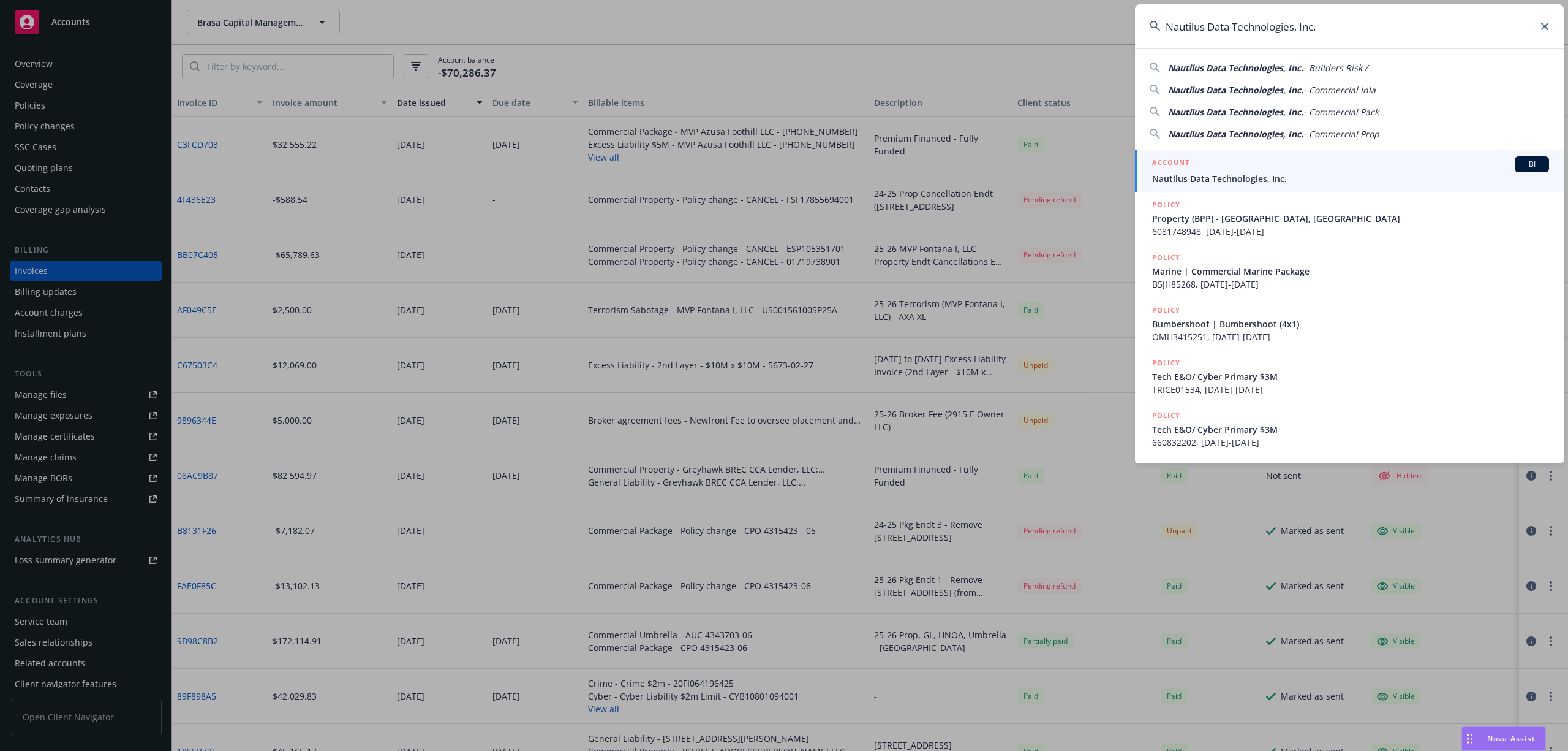
type input "Nautilus Data Technologies, Inc."
click at [1238, 177] on span "Nautilus Data Technologies, Inc." at bounding box center [1350, 179] width 397 height 13
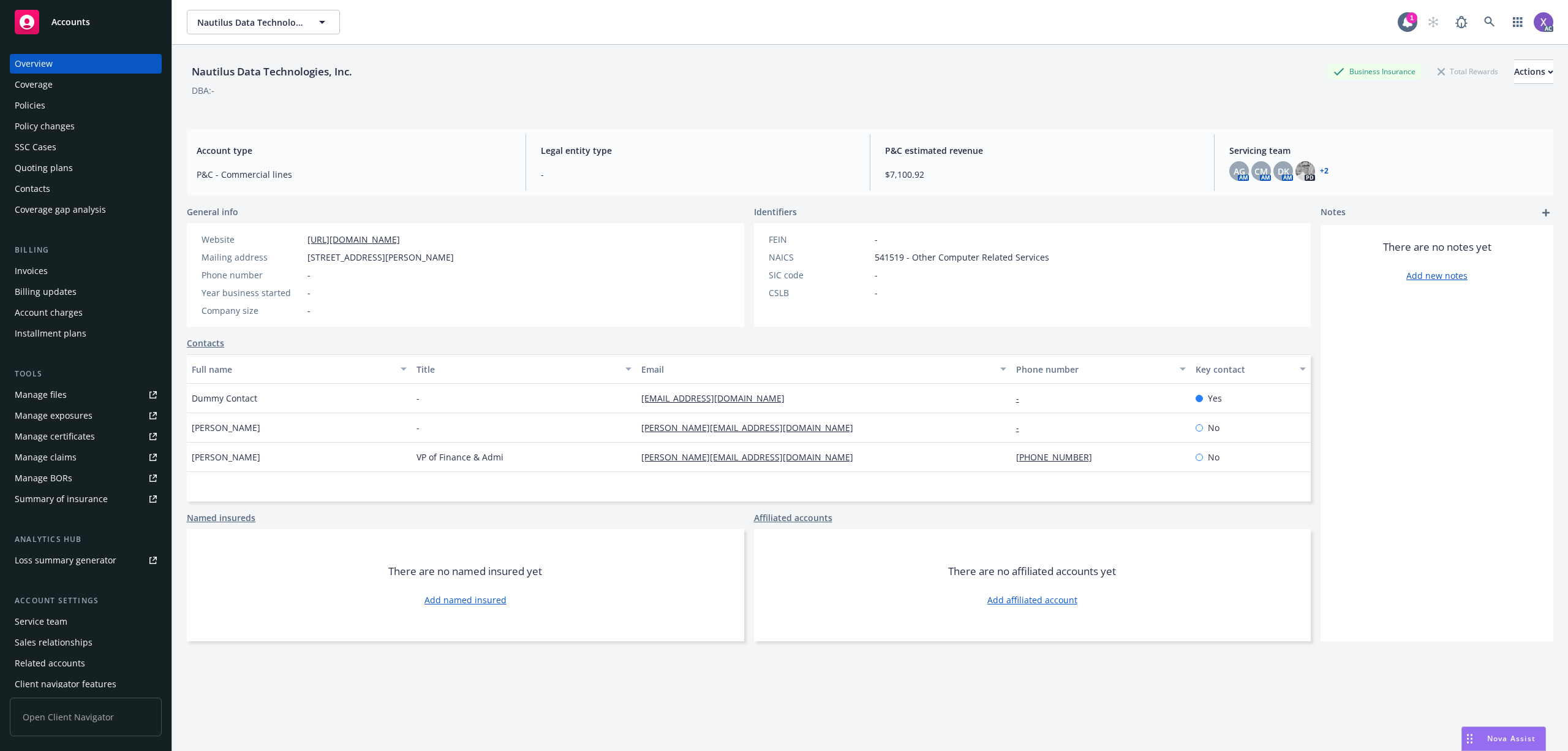
click at [40, 108] on div "Policies" at bounding box center [30, 105] width 31 height 19
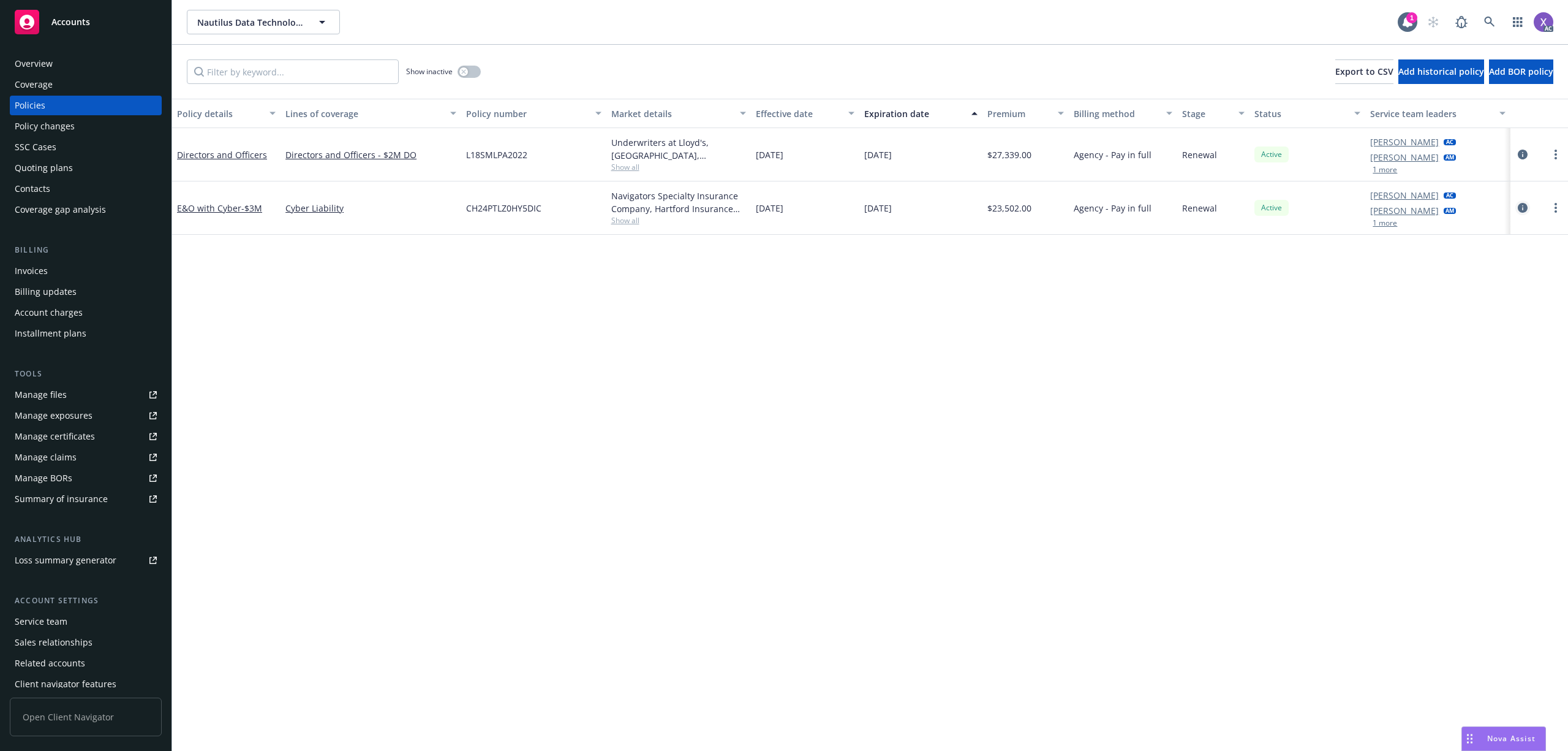
click at [1526, 207] on icon "circleInformation" at bounding box center [1523, 207] width 10 height 10
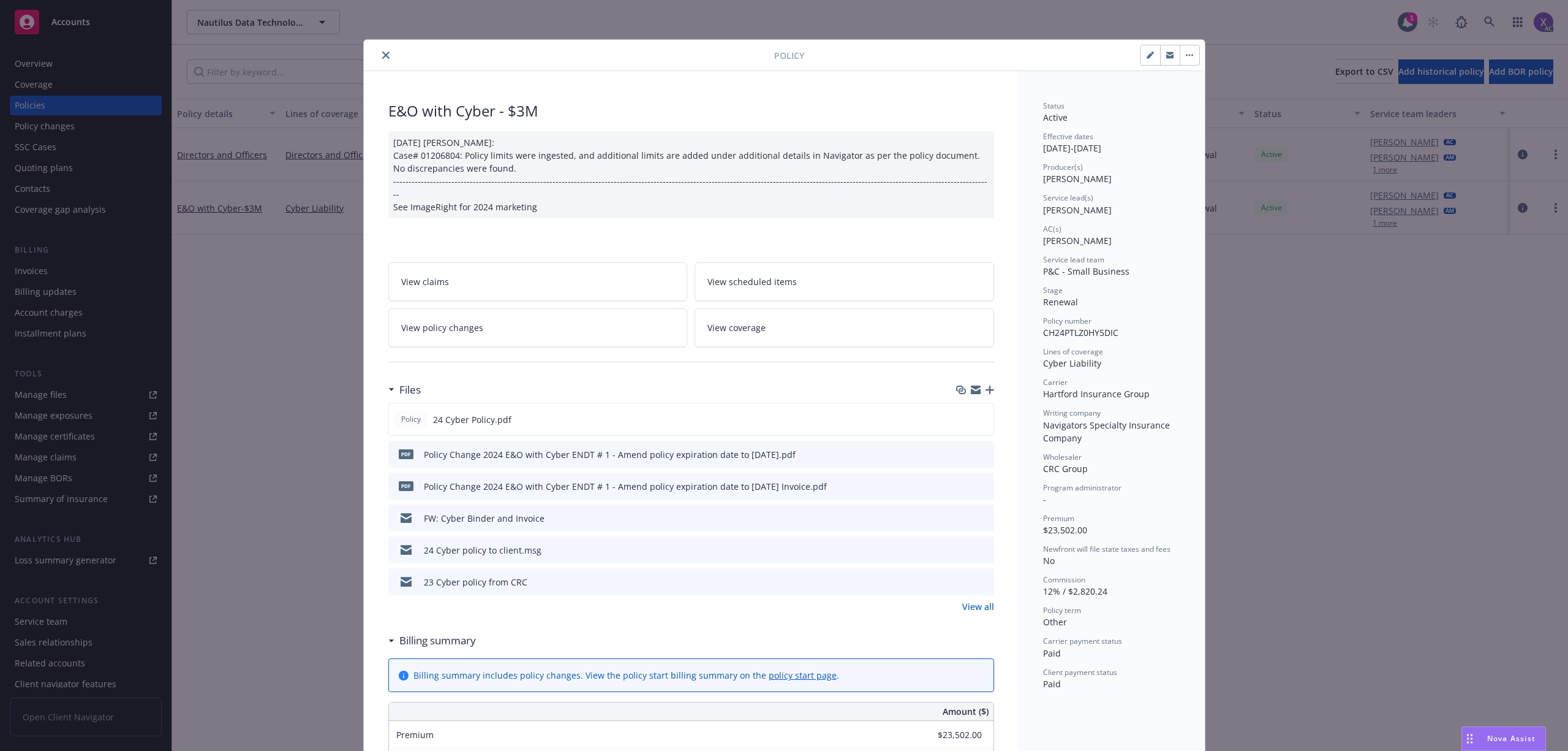
click at [980, 600] on link "View all" at bounding box center [978, 607] width 31 height 13
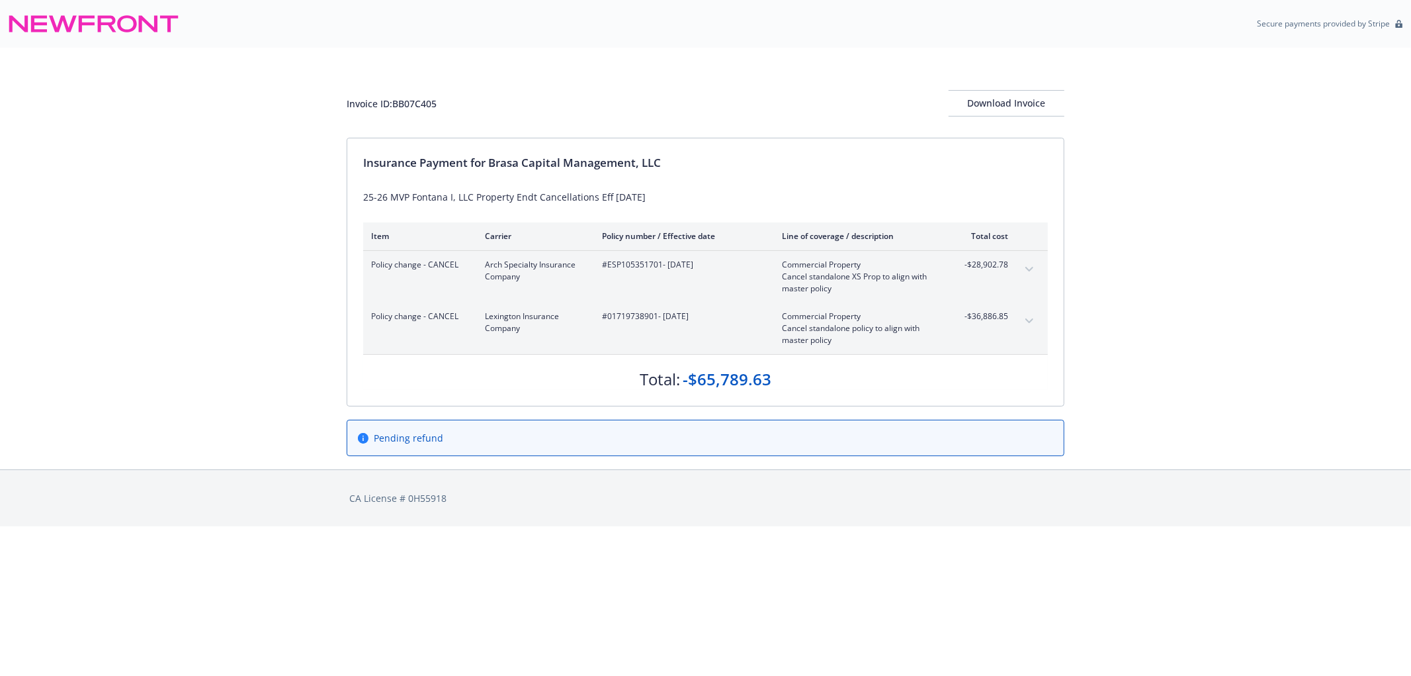
click at [116, 225] on div "Invoice ID: BB07C405 Download Invoice Insurance Payment for Brasa Capital Manag…" at bounding box center [705, 258] width 1411 height 421
drag, startPoint x: 450, startPoint y: 112, endPoint x: 394, endPoint y: 111, distance: 55.6
click at [394, 111] on div "Invoice ID: BB07C405 Download Invoice" at bounding box center [706, 103] width 718 height 26
copy div "BB07C405"
drag, startPoint x: 605, startPoint y: 320, endPoint x: 656, endPoint y: 322, distance: 51.0
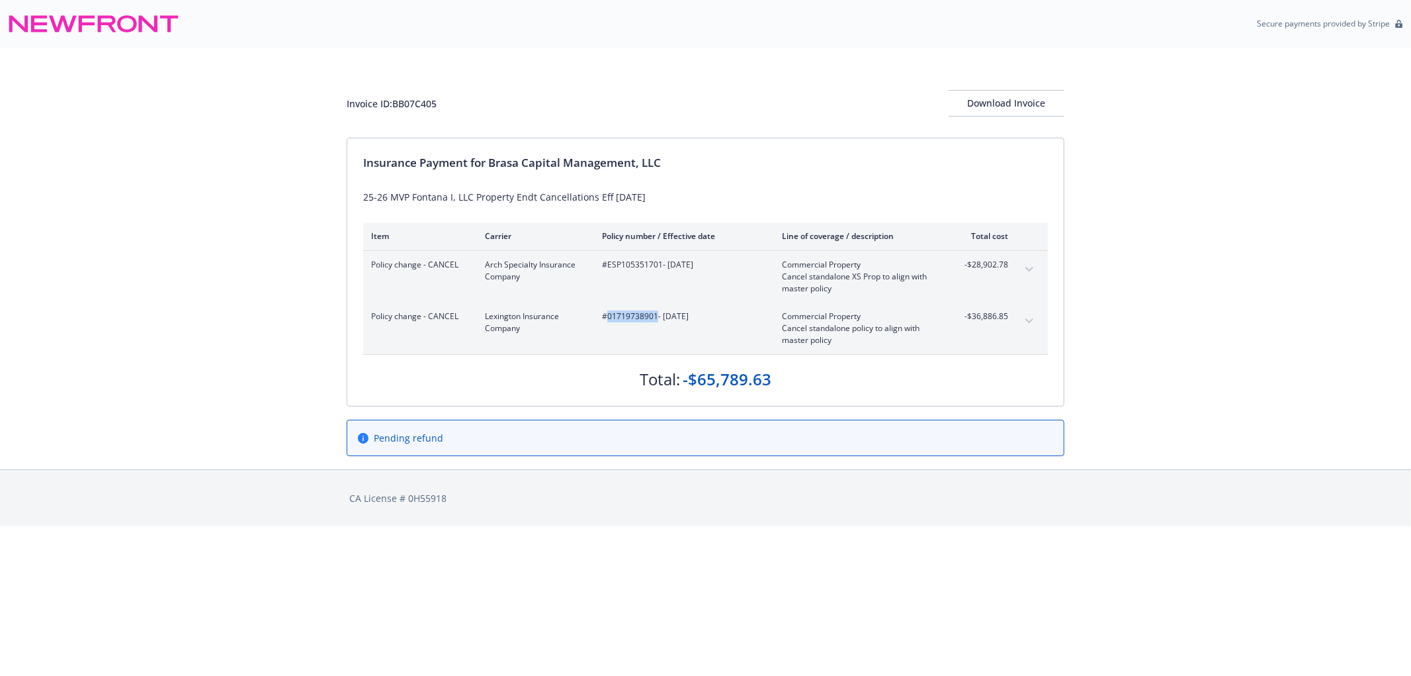
click at [656, 322] on div "#01719738901 - 05/01/2025" at bounding box center [681, 328] width 159 height 36
copy span "01719738901"
drag, startPoint x: 187, startPoint y: 202, endPoint x: 304, endPoint y: 199, distance: 117.2
click at [193, 199] on div "Invoice ID: BB07C405 Download Invoice Insurance Payment for Brasa Capital Manag…" at bounding box center [705, 258] width 1411 height 421
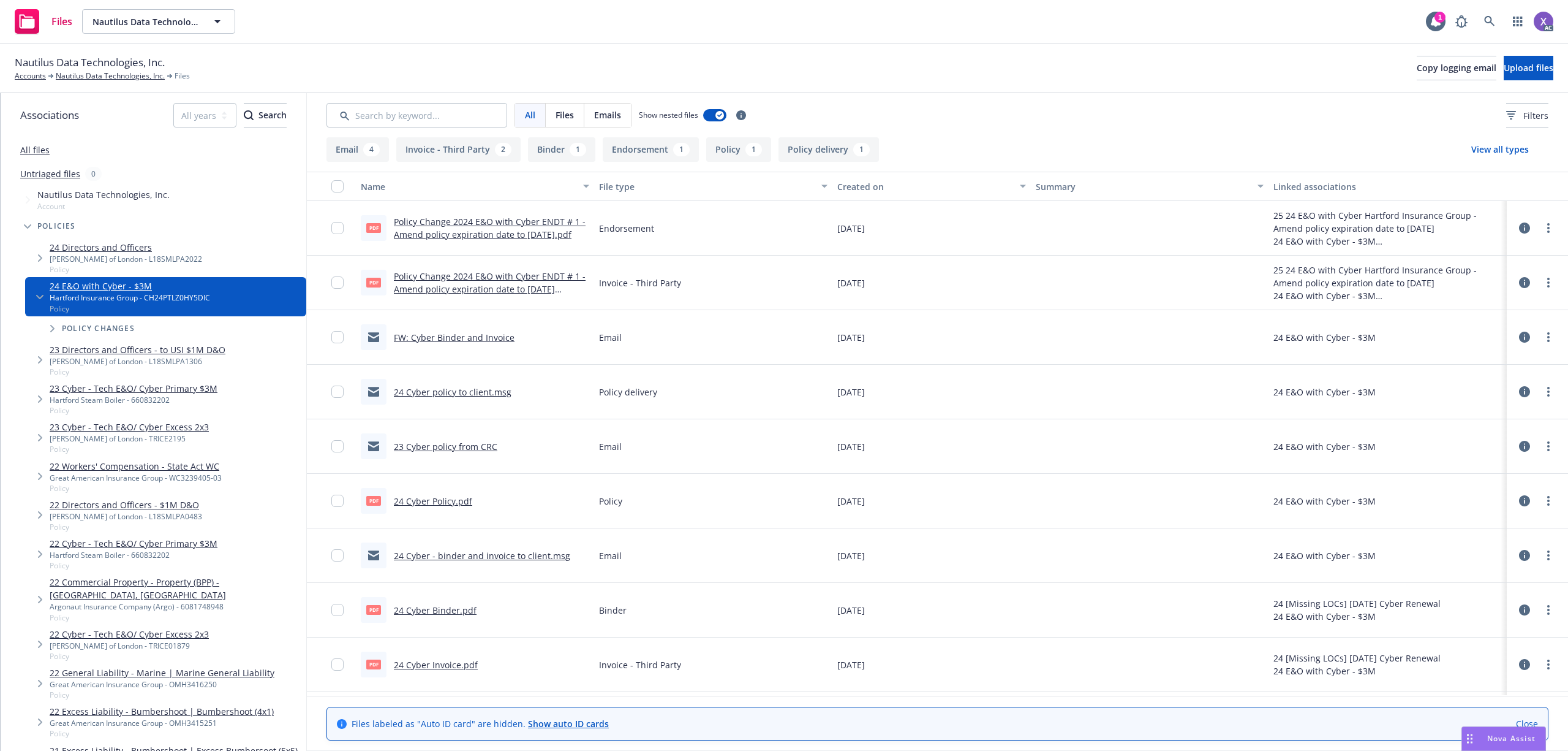
click at [549, 283] on link "Policy Change 2024 E&O with Cyber ENDT # 1 - Amend policy expiration date to [D…" at bounding box center [489, 289] width 192 height 37
click at [1485, 16] on icon at bounding box center [1489, 21] width 11 height 11
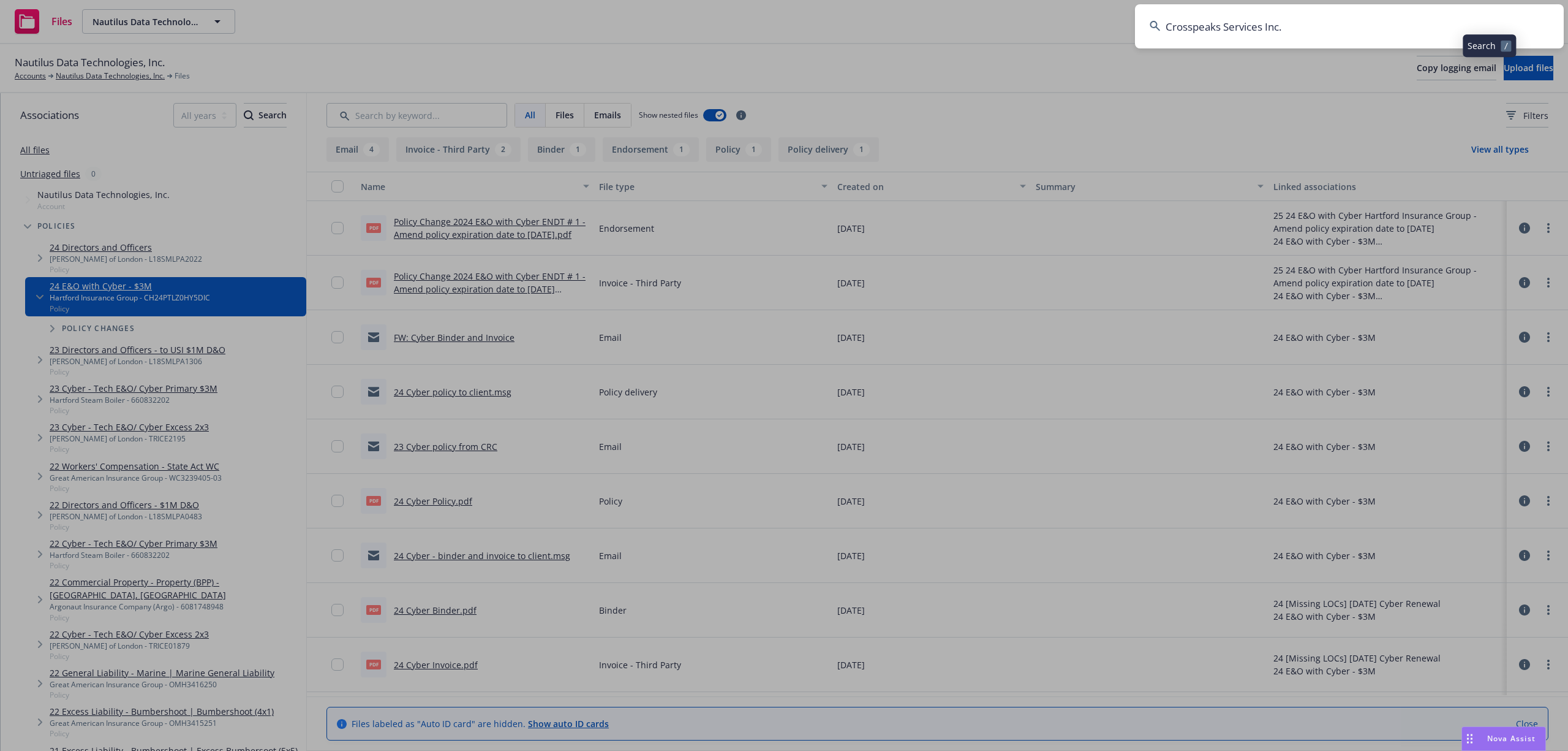
click at [1344, 39] on input "Crosspeaks Services Inc." at bounding box center [1349, 27] width 429 height 44
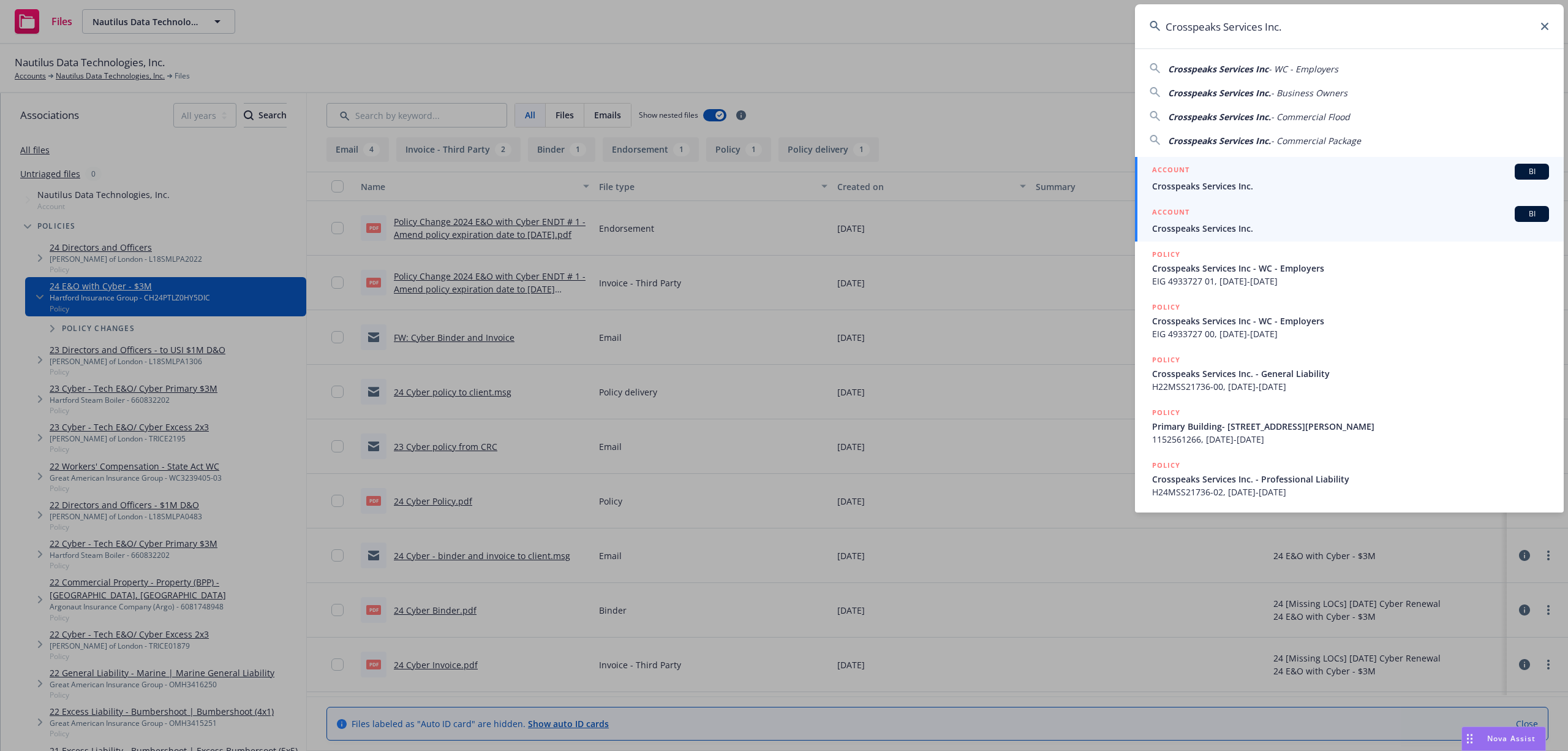
type input "Crosspeaks Services Inc."
click at [1236, 197] on link "ACCOUNT BI Crosspeaks Services Inc." at bounding box center [1349, 178] width 429 height 43
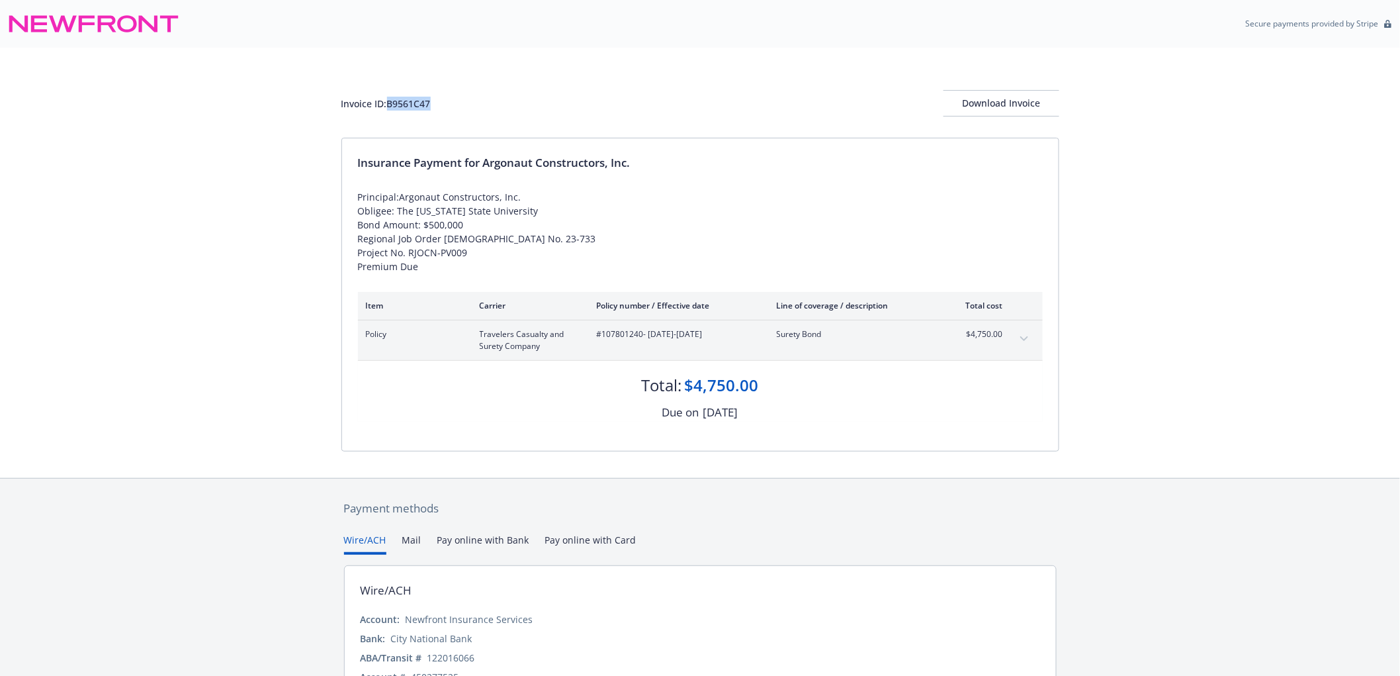
drag, startPoint x: 444, startPoint y: 105, endPoint x: 392, endPoint y: 111, distance: 52.7
click at [392, 111] on div "Invoice ID: B9561C47 Download Invoice" at bounding box center [700, 103] width 718 height 26
copy div "B9561C47"
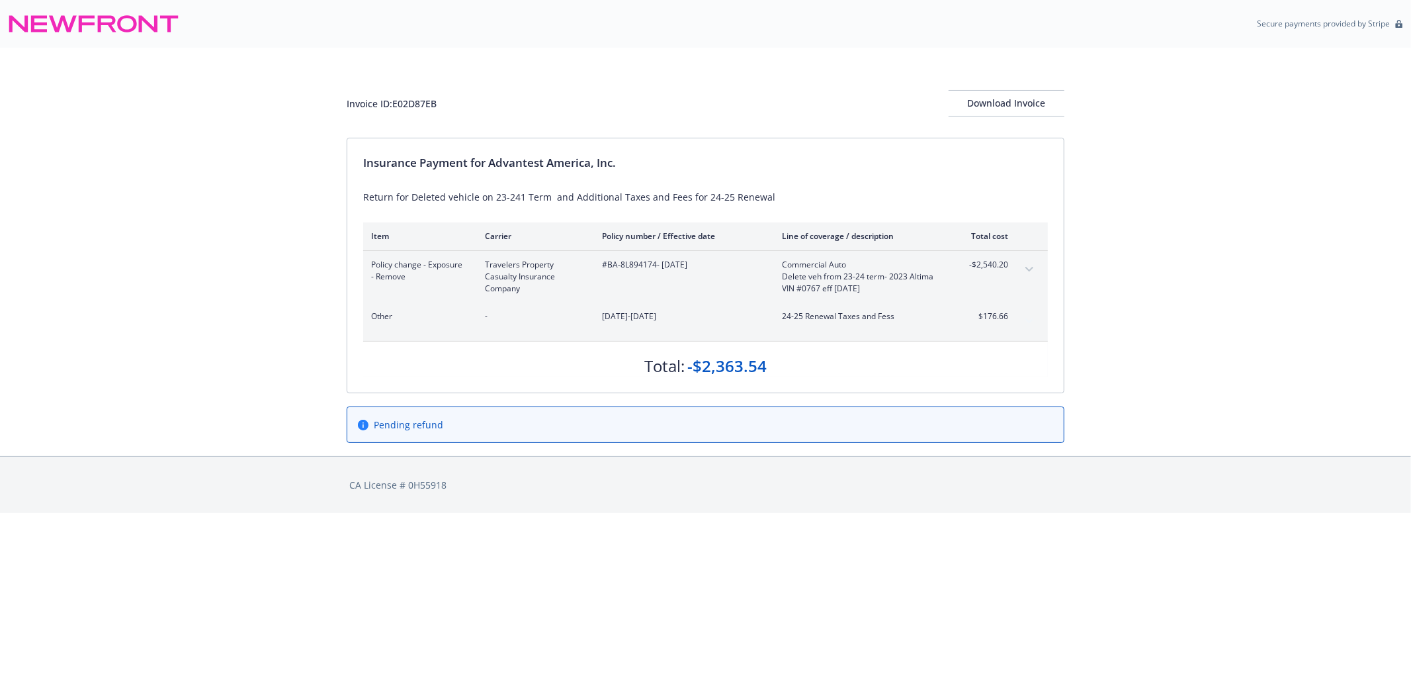
click at [610, 276] on div "#BA-8L894174 - [DATE]" at bounding box center [681, 277] width 159 height 36
drag, startPoint x: 607, startPoint y: 271, endPoint x: 656, endPoint y: 272, distance: 49.6
click at [656, 272] on div "#BA-8L894174 - [DATE]" at bounding box center [681, 277] width 159 height 36
copy span "BA-8L894174"
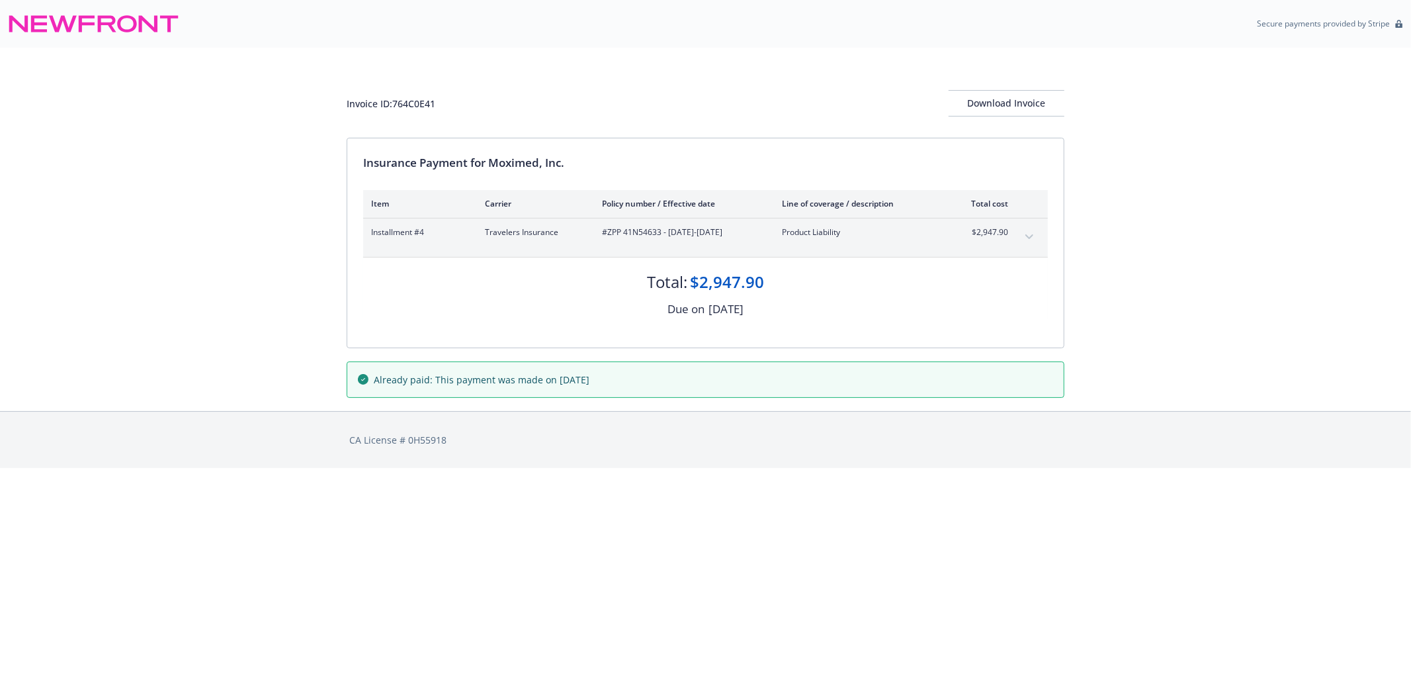
click at [612, 240] on div "Installment #4 Travelers Insurance #ZPP 41N54633 - [DATE]-[DATE] Product Liabil…" at bounding box center [705, 237] width 685 height 38
drag, startPoint x: 607, startPoint y: 234, endPoint x: 660, endPoint y: 237, distance: 53.0
click at [660, 237] on span "#ZPP 41N54633 - [DATE]-[DATE]" at bounding box center [681, 232] width 159 height 12
copy span "ZPP 41N54633"
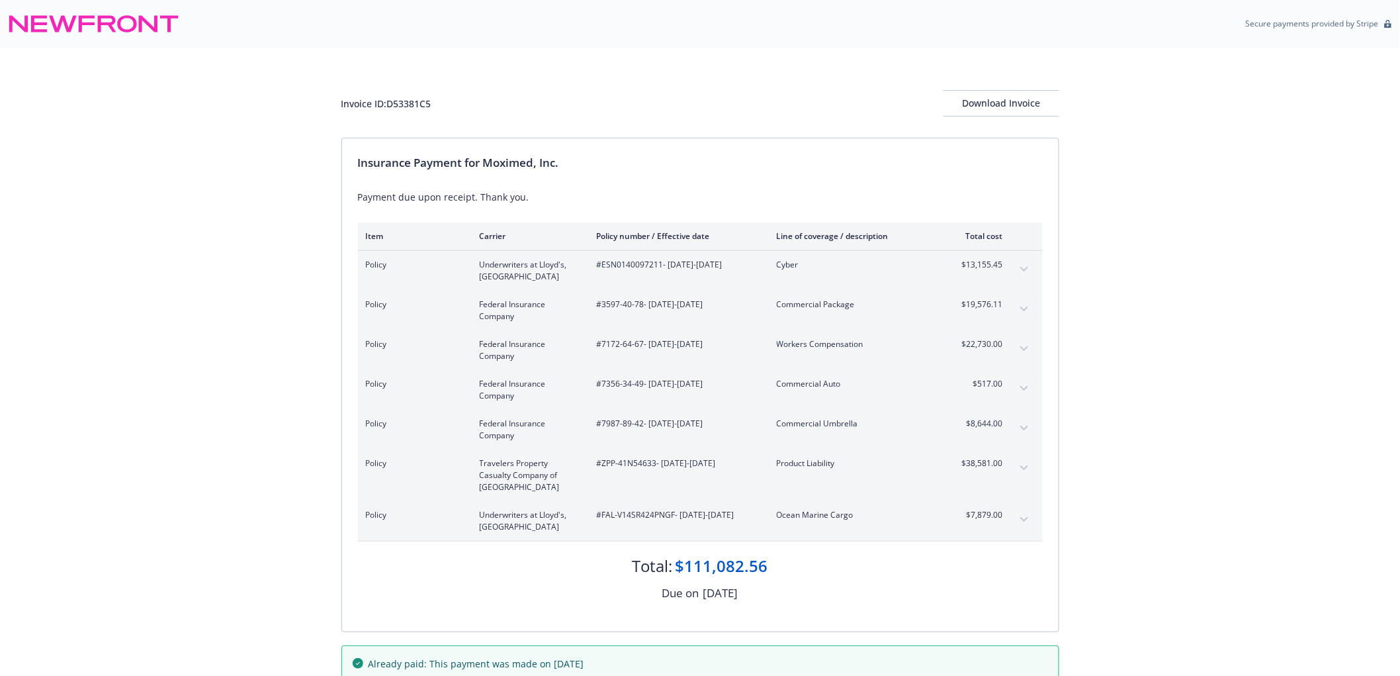
click at [1029, 466] on button "expand content" at bounding box center [1024, 467] width 21 height 21
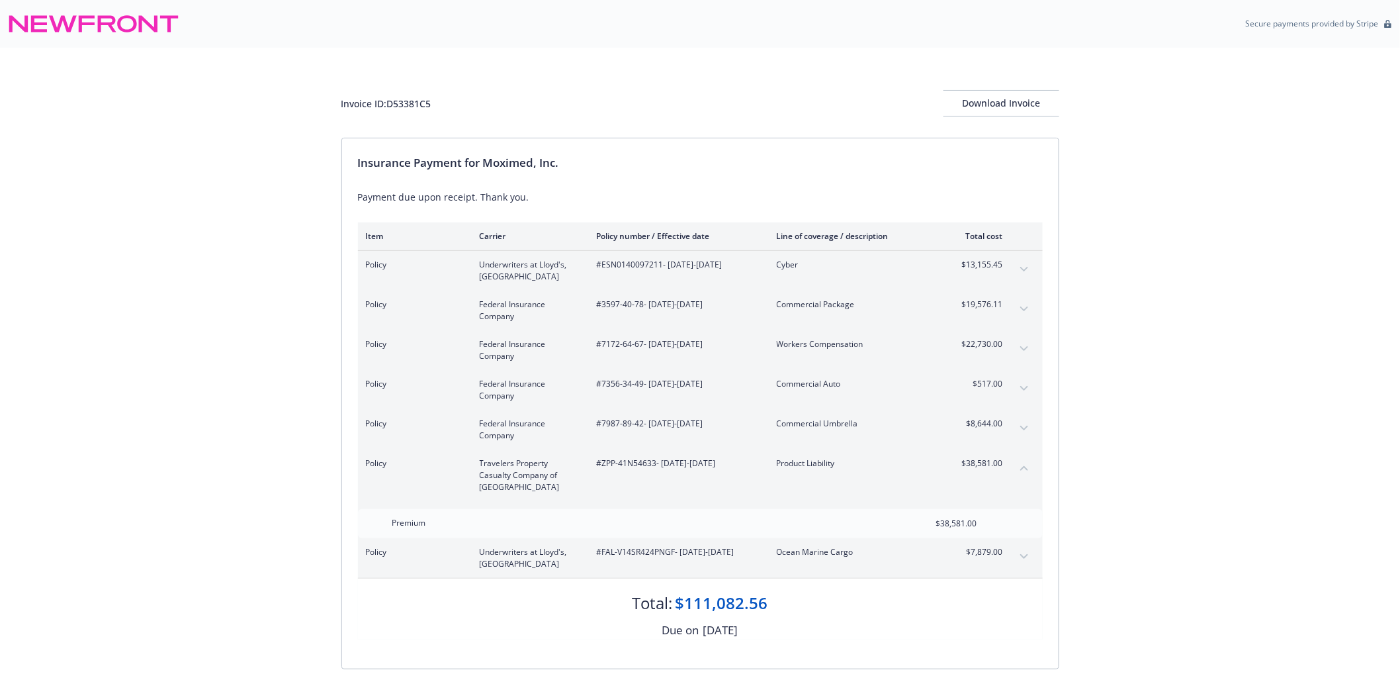
click at [1029, 466] on button "collapse content" at bounding box center [1024, 467] width 21 height 21
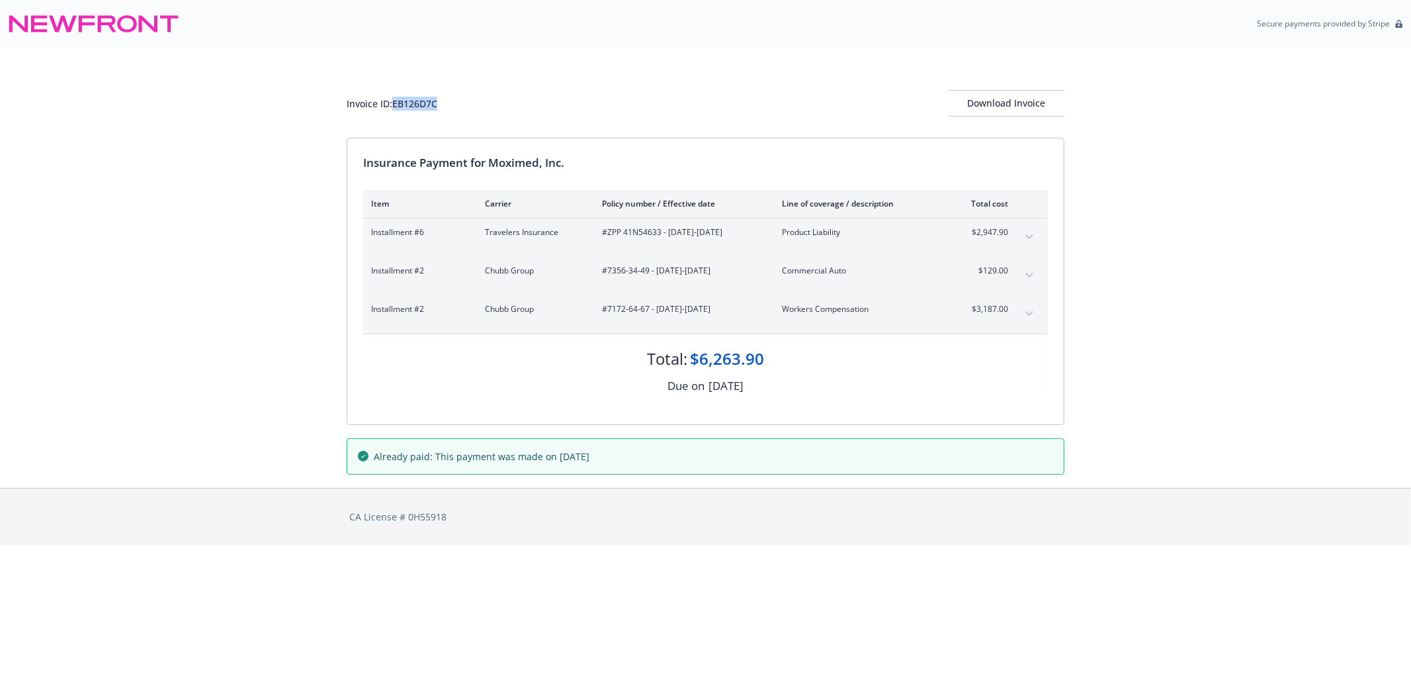
drag, startPoint x: 447, startPoint y: 103, endPoint x: 394, endPoint y: 105, distance: 52.3
click at [394, 105] on div "Invoice ID: EB126D7C Download Invoice" at bounding box center [706, 103] width 718 height 26
copy div "EB126D7C"
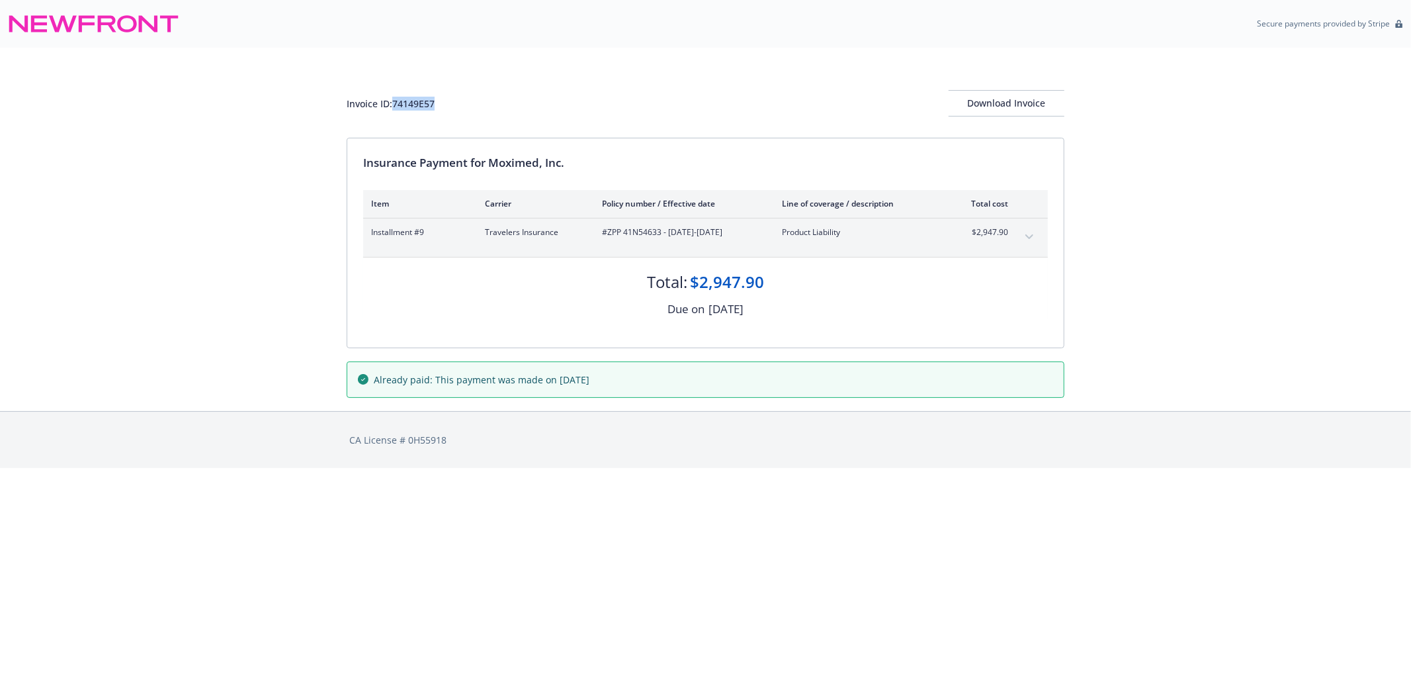
drag, startPoint x: 441, startPoint y: 104, endPoint x: 395, endPoint y: 109, distance: 45.9
click at [395, 109] on div "Invoice ID: 74149E57 Download Invoice" at bounding box center [706, 103] width 718 height 26
copy div "74149E57"
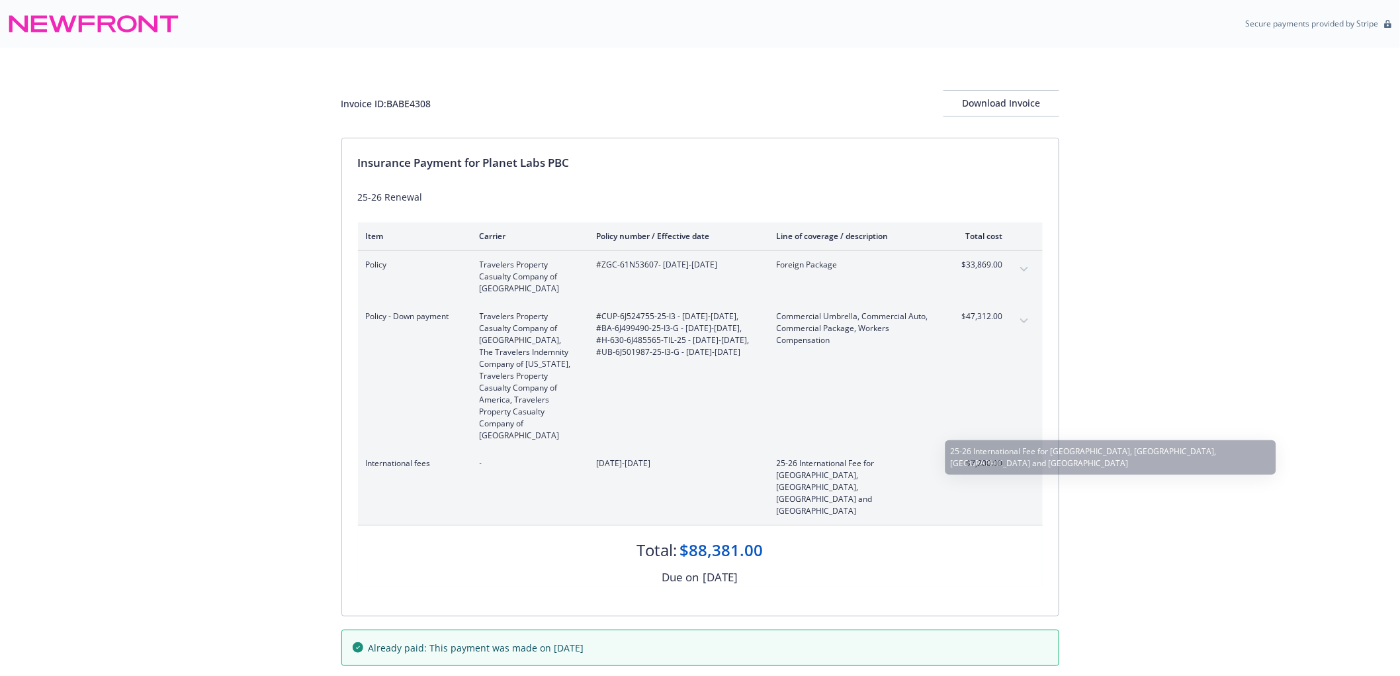
click at [855, 449] on div "International fees - [DATE]-[DATE] 25-26 International Fee for [GEOGRAPHIC_DATA…" at bounding box center [700, 486] width 685 height 75
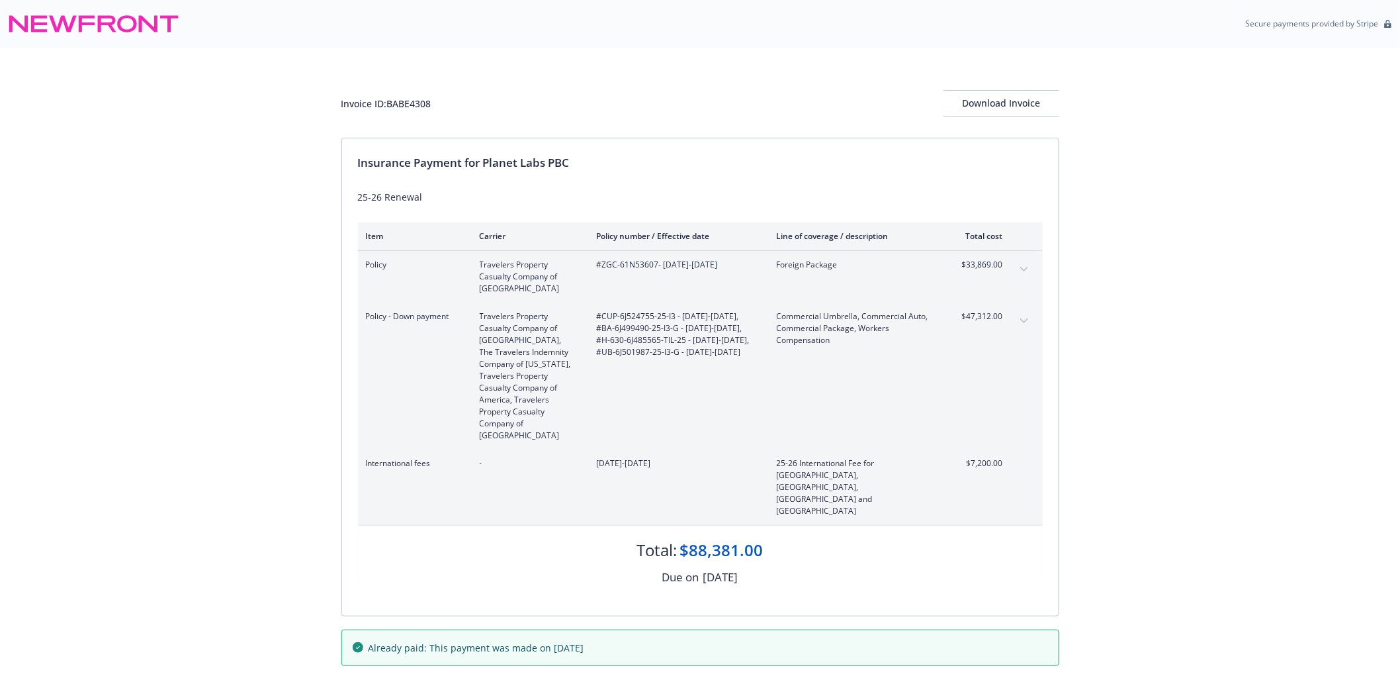
click at [452, 320] on span "Policy - Down payment" at bounding box center [412, 316] width 93 height 12
click at [454, 320] on span "Policy - Down payment" at bounding box center [412, 316] width 93 height 12
drag, startPoint x: 454, startPoint y: 320, endPoint x: 401, endPoint y: 320, distance: 52.9
click at [399, 321] on span "Policy - Down payment" at bounding box center [412, 316] width 93 height 12
copy span "own payment"
